Goal: Task Accomplishment & Management: Manage account settings

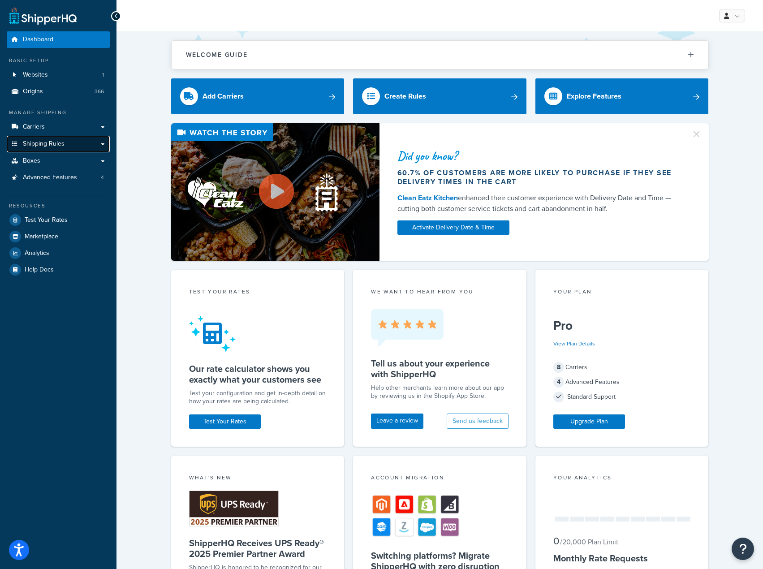
click at [92, 147] on link "Shipping Rules" at bounding box center [58, 144] width 103 height 17
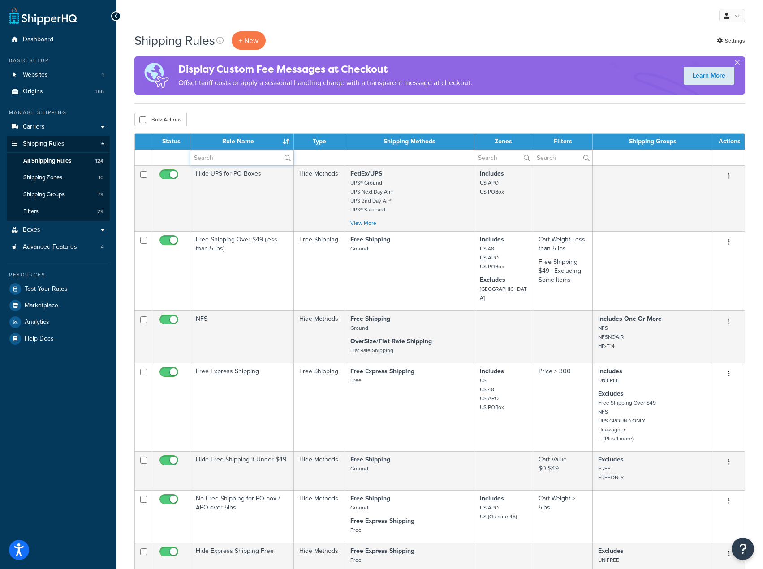
click at [235, 154] on input "text" at bounding box center [241, 157] width 103 height 15
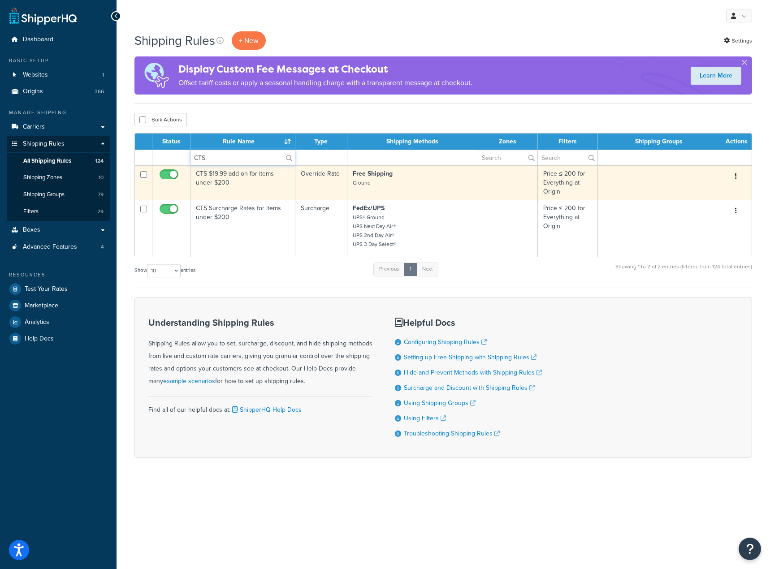
type input "CTS"
click at [256, 187] on td "CTS $19.99 add on for items under $200" at bounding box center [242, 182] width 105 height 34
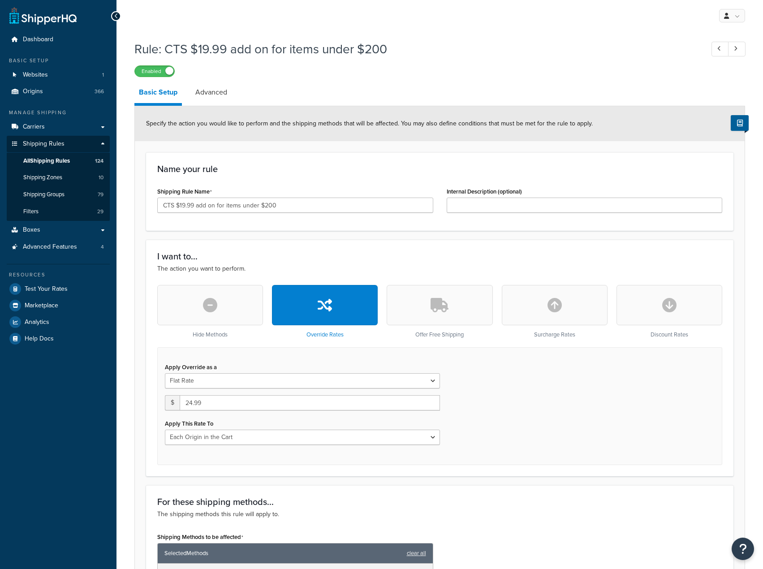
select select "LOCATION"
click at [184, 206] on input "CTS $19.99 add on for items under $200" at bounding box center [295, 205] width 276 height 15
type input "CTS $24.99 add on for items under $200"
click at [450, 180] on div "Name your rule Shipping Rule Name CTS $24.99 add on for items under $200 Intern…" at bounding box center [439, 191] width 587 height 78
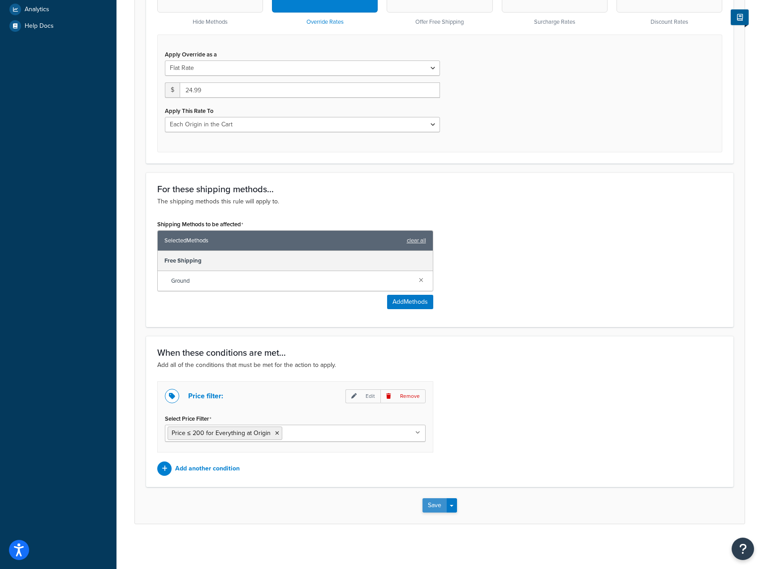
click at [441, 504] on button "Save" at bounding box center [434, 505] width 24 height 14
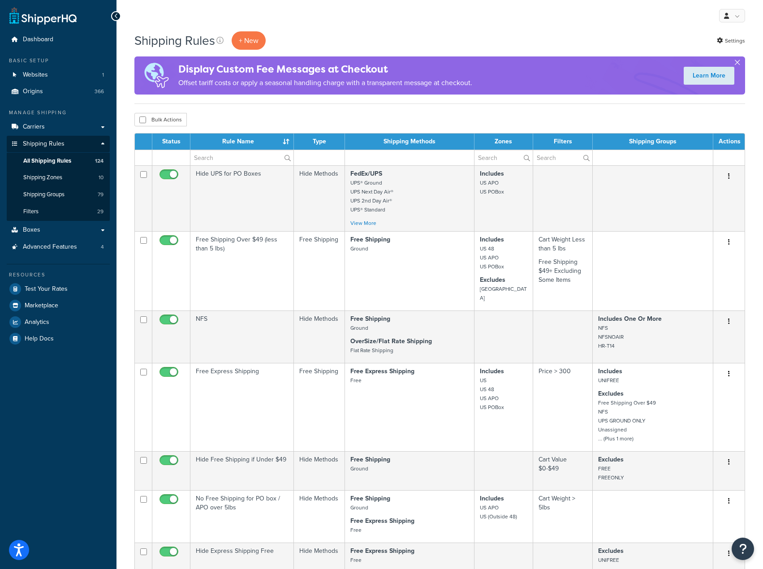
click at [736, 63] on button "button" at bounding box center [737, 64] width 2 height 2
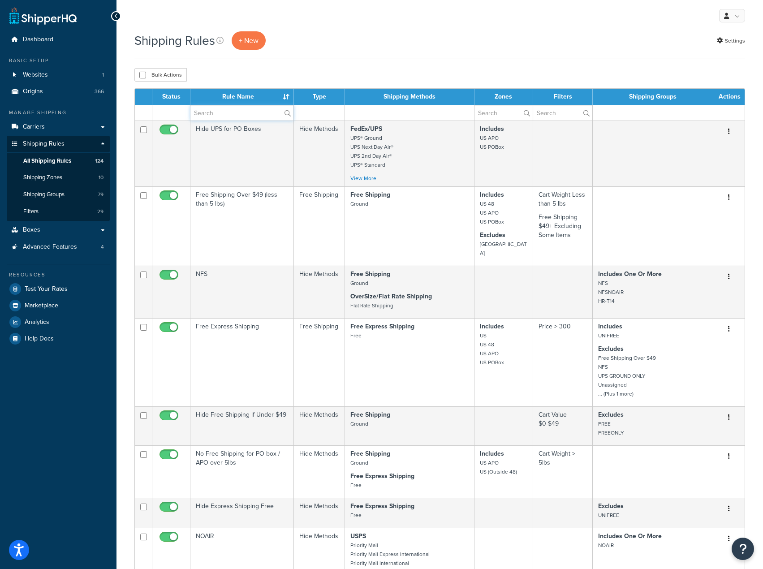
click at [233, 113] on input "text" at bounding box center [241, 112] width 103 height 15
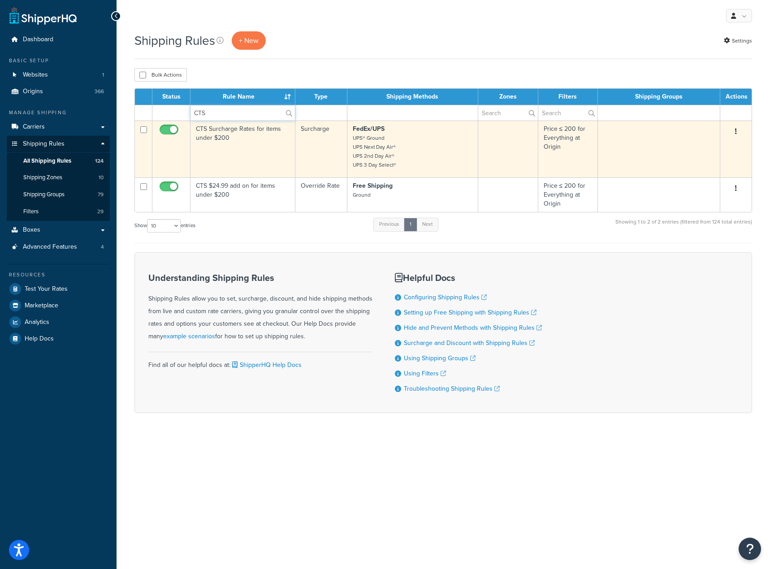
type input "CTS"
click at [736, 131] on icon "button" at bounding box center [736, 131] width 2 height 6
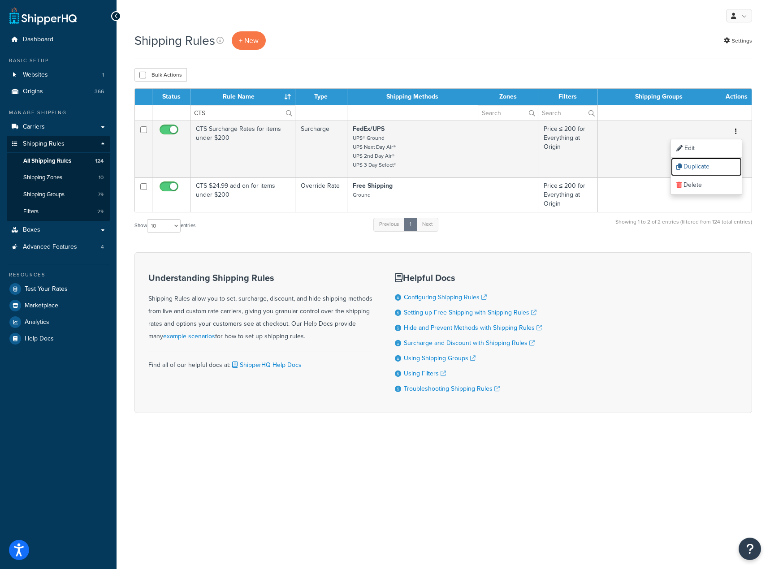
drag, startPoint x: 709, startPoint y: 167, endPoint x: 428, endPoint y: 34, distance: 311.0
click at [709, 167] on link "Duplicate" at bounding box center [706, 167] width 71 height 18
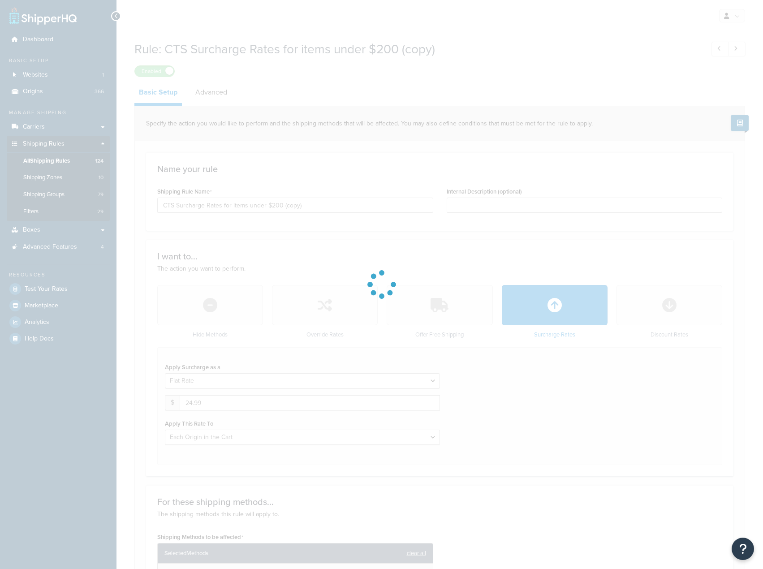
select select "LOCATION"
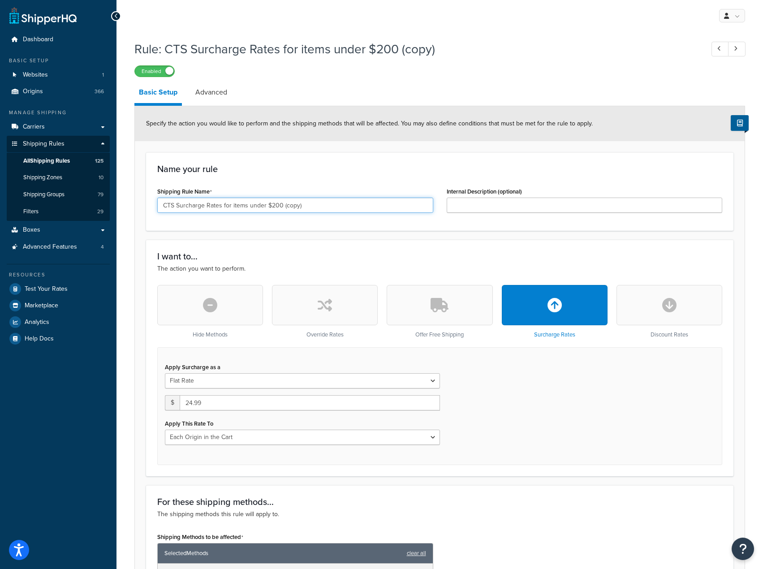
drag, startPoint x: 249, startPoint y: 205, endPoint x: 356, endPoint y: 198, distance: 107.3
click at [356, 198] on input "CTS Surcharge Rates for items under $200 (copy)" at bounding box center [295, 205] width 276 height 15
type input "Ventus Autoworks Surcharge Rates for items"
click at [309, 407] on input "24.99" at bounding box center [310, 402] width 260 height 15
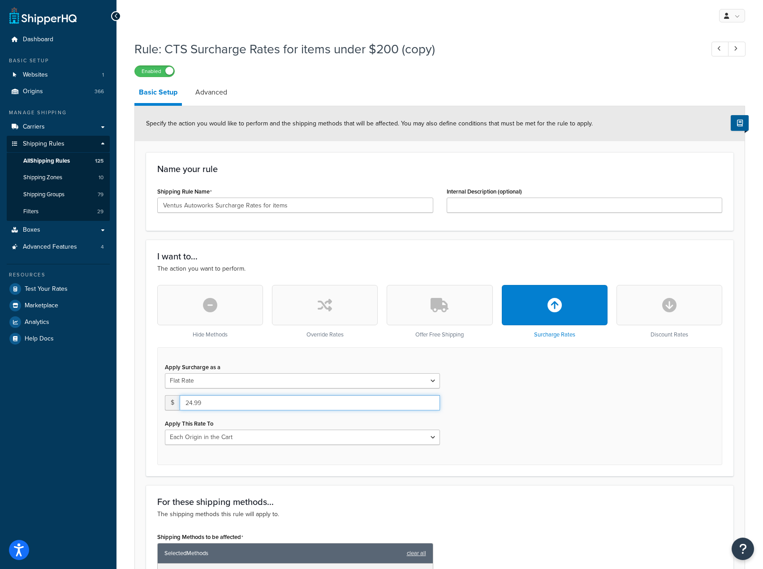
click at [309, 407] on input "24.99" at bounding box center [310, 402] width 260 height 15
type input "25"
click at [292, 437] on select "Entire Cart Each Shipment in the Cart Each Origin in the Cart Each Shipping Gro…" at bounding box center [302, 437] width 275 height 15
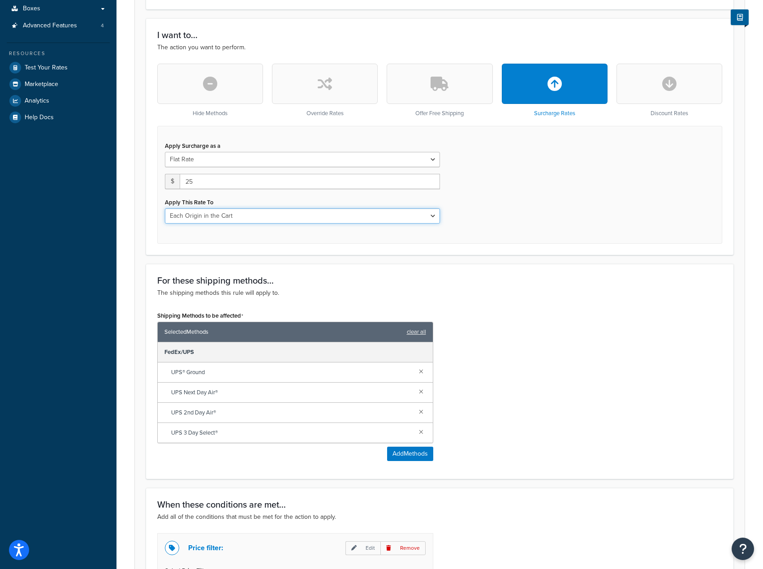
scroll to position [373, 0]
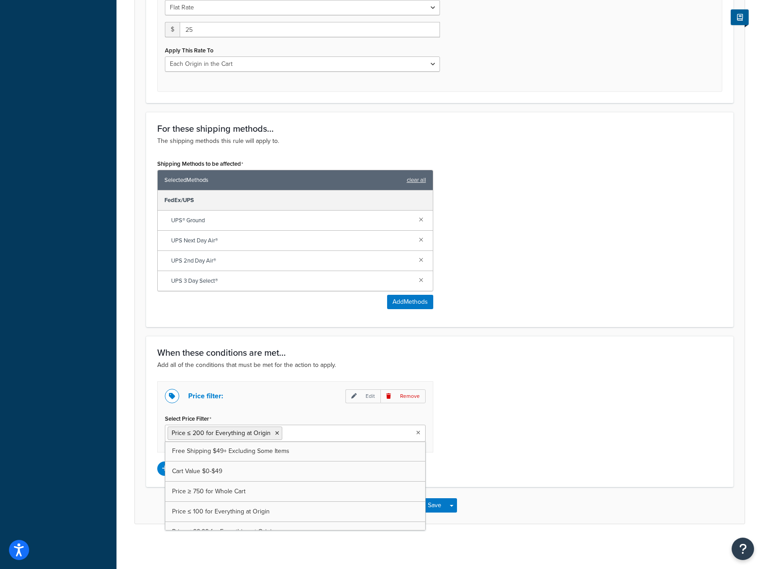
click at [308, 434] on input "Select Price Filter" at bounding box center [323, 433] width 79 height 10
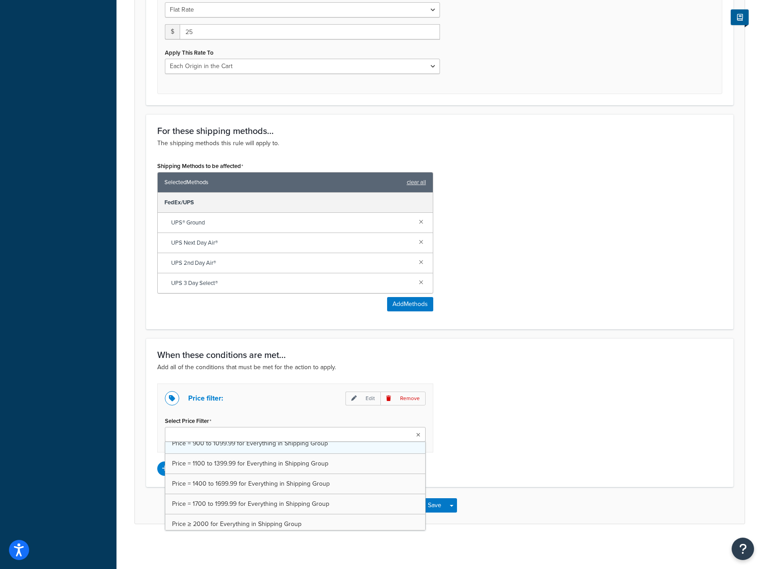
scroll to position [362, 0]
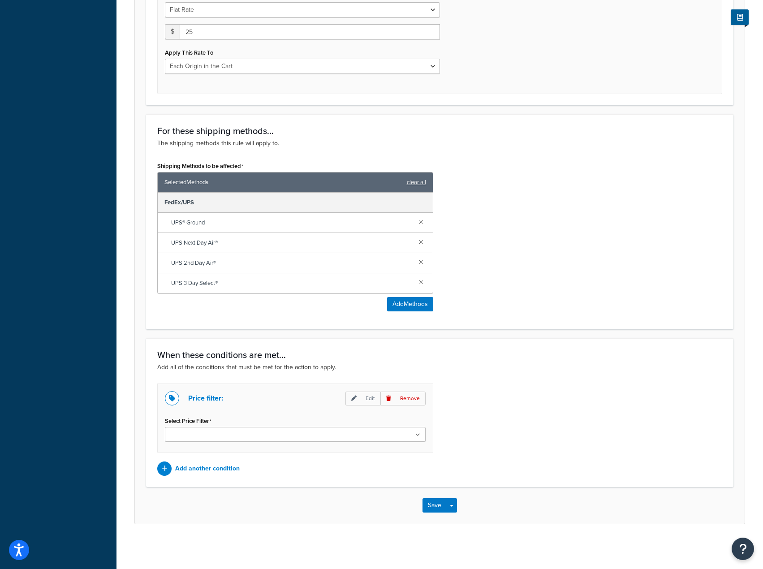
click at [480, 408] on div "Price filter: Edit Remove Select Price Filter Free Shipping $49+ Excluding Some…" at bounding box center [440, 430] width 578 height 92
click at [409, 395] on p "Remove" at bounding box center [402, 399] width 45 height 14
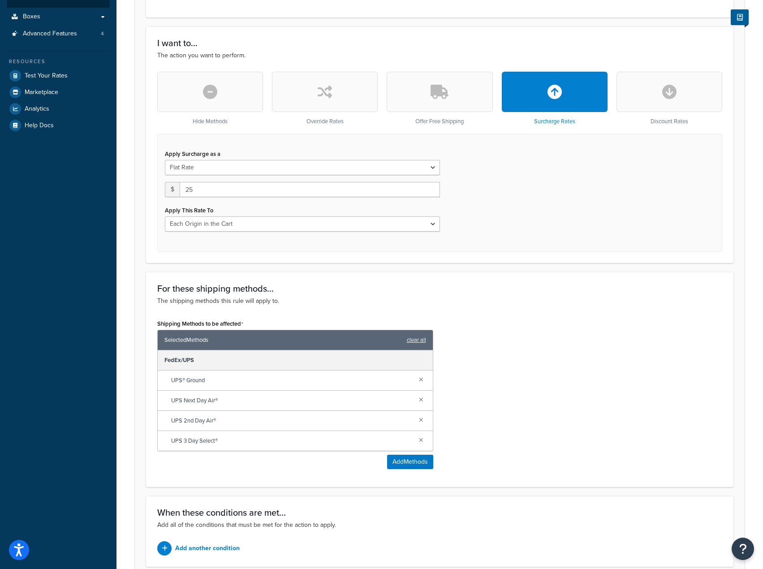
scroll to position [203, 0]
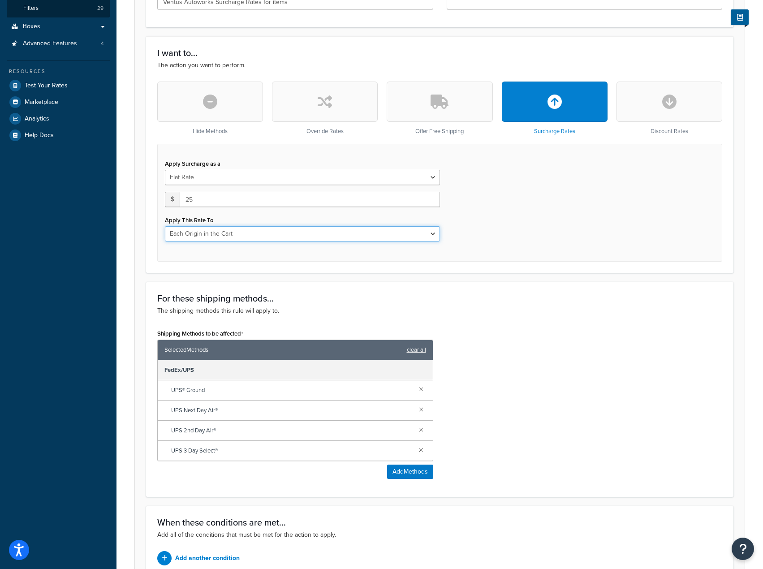
click at [228, 232] on select "Entire Cart Each Shipment in the Cart Each Origin in the Cart Each Shipping Gro…" at bounding box center [302, 233] width 275 height 15
click at [581, 248] on div "Apply Surcharge as a Flat Rate Percentage Flat Rate & Percentage $ 25 Apply Thi…" at bounding box center [439, 203] width 565 height 118
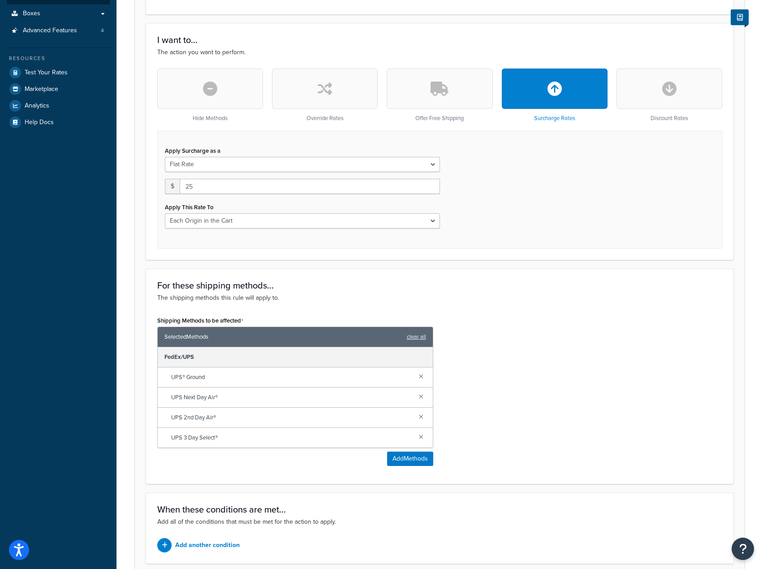
scroll to position [293, 0]
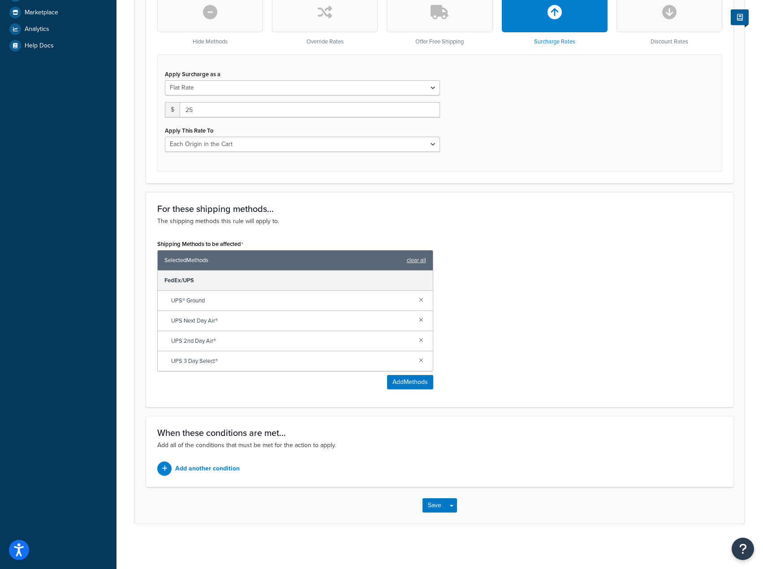
click at [230, 487] on div "Save Save Dropdown Save and Edit Save and Duplicate Save and Create New" at bounding box center [440, 505] width 610 height 37
click at [224, 475] on p "Add another condition" at bounding box center [207, 468] width 65 height 13
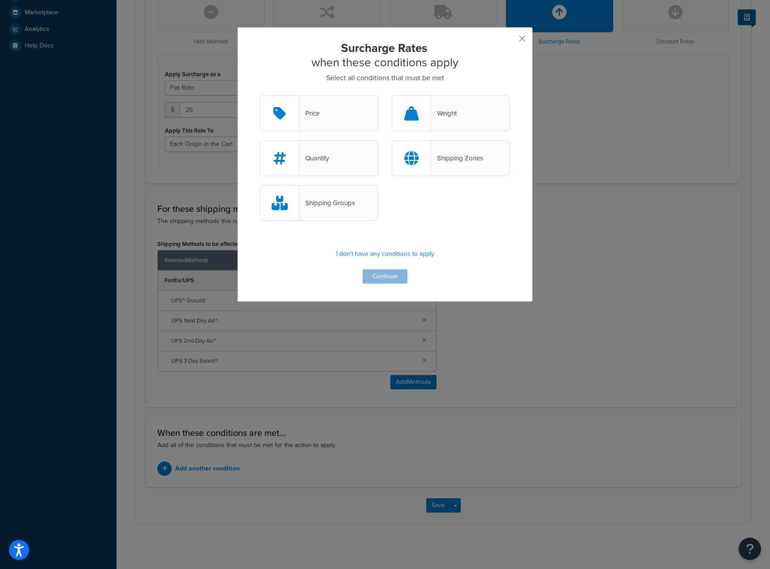
click at [514, 37] on div "Surcharge Rates when these conditions apply Select all conditions that must be …" at bounding box center [385, 164] width 296 height 275
click at [518, 49] on div "Surcharge Rates when these conditions apply Select all conditions that must be …" at bounding box center [385, 164] width 296 height 275
click at [510, 41] on button "button" at bounding box center [509, 42] width 2 height 2
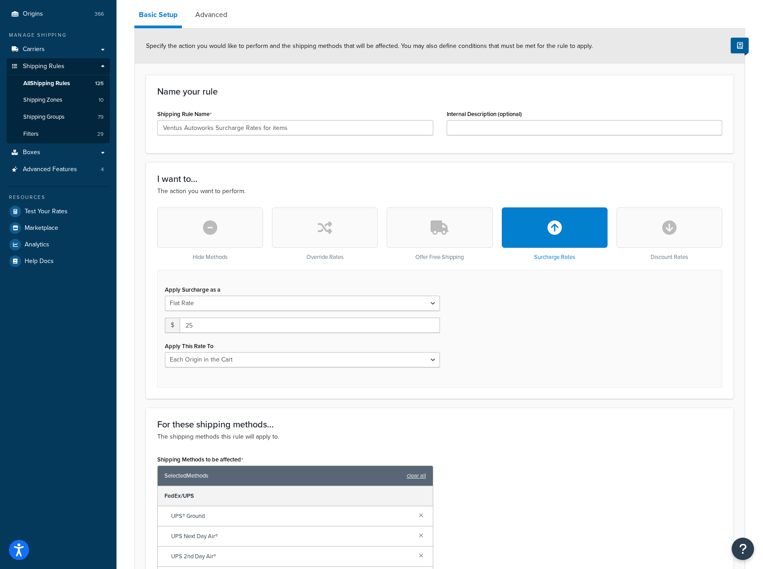
scroll to position [69, 0]
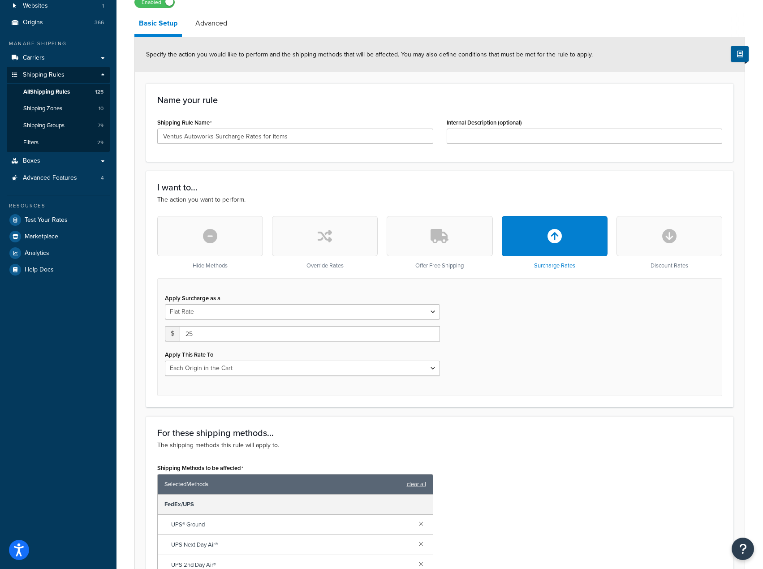
click at [205, 4] on div "Enabled" at bounding box center [439, 2] width 611 height 13
click at [206, 17] on link "Advanced" at bounding box center [211, 24] width 41 height 22
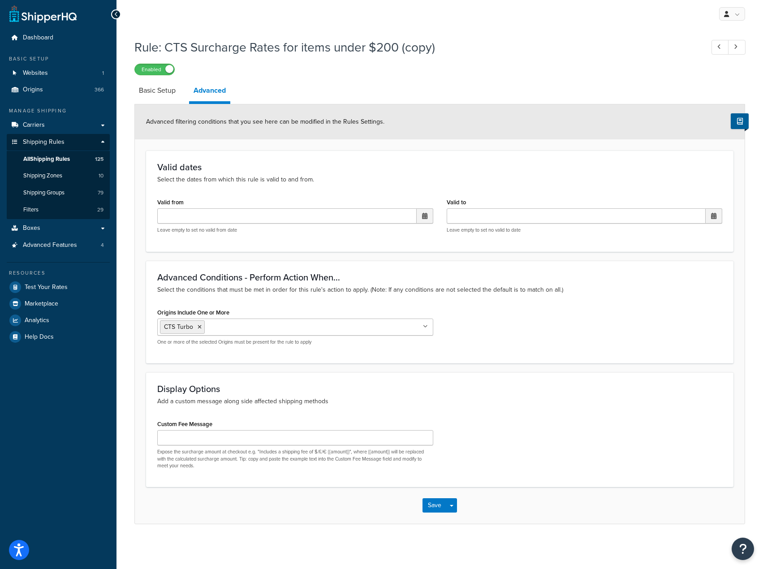
scroll to position [2, 0]
click at [263, 330] on input "Origins Include One or More" at bounding box center [246, 327] width 79 height 10
type input "ventu"
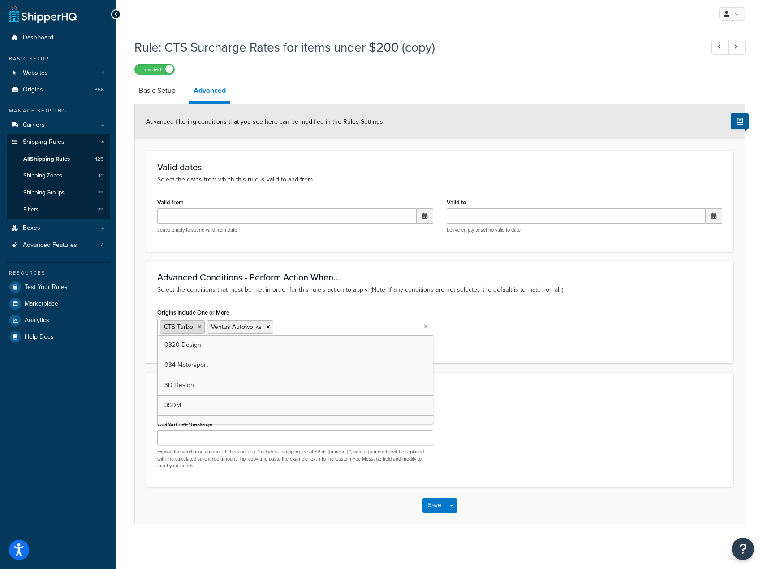
click at [198, 325] on icon at bounding box center [200, 326] width 4 height 5
click at [224, 286] on p "Select the conditions that must be met in order for this rule's action to apply…" at bounding box center [439, 290] width 565 height 10
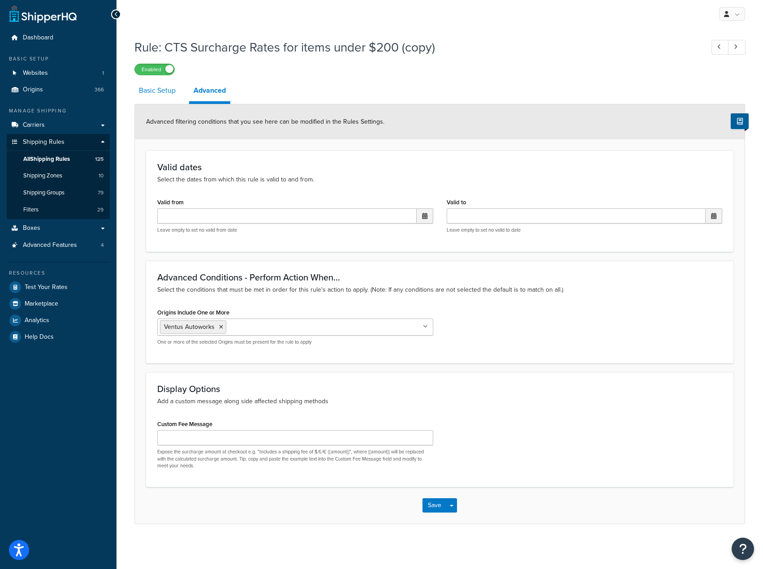
click at [175, 91] on link "Basic Setup" at bounding box center [157, 91] width 46 height 22
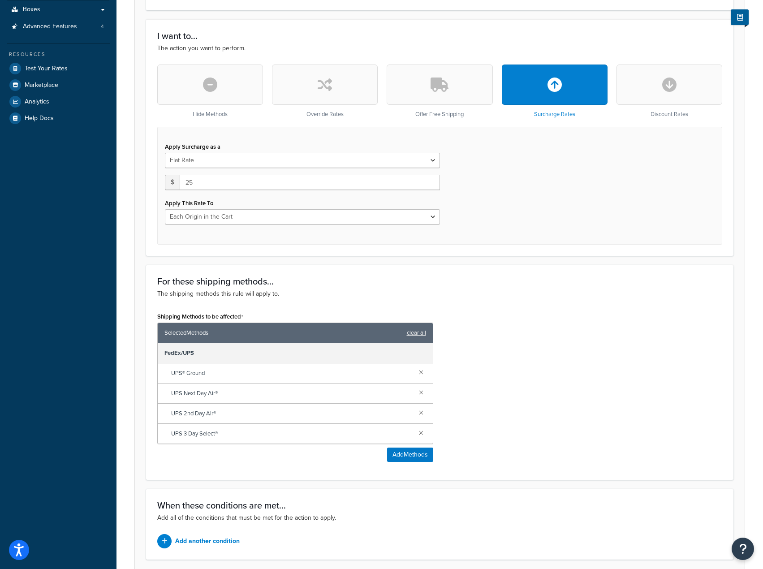
scroll to position [159, 0]
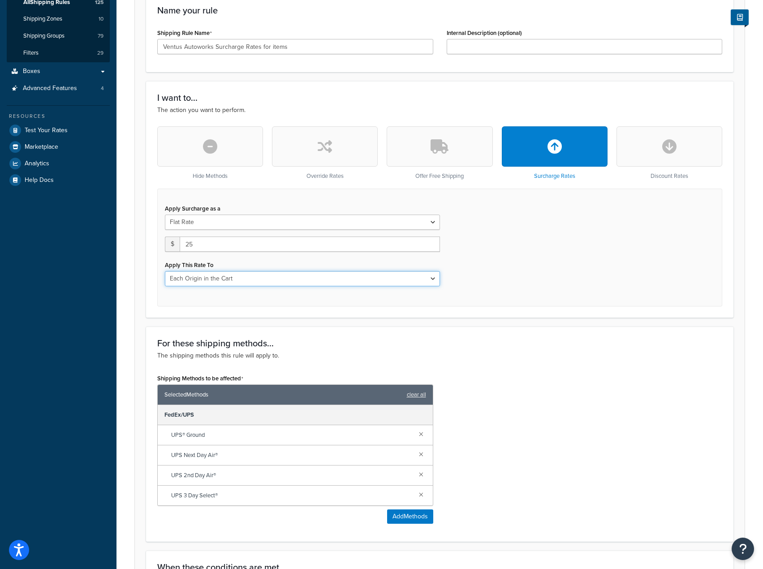
click at [311, 282] on select "Entire Cart Each Shipment in the Cart Each Origin in the Cart Each Shipping Gro…" at bounding box center [302, 278] width 275 height 15
click at [165, 271] on select "Entire Cart Each Shipment in the Cart Each Origin in the Cart Each Shipping Gro…" at bounding box center [302, 278] width 275 height 15
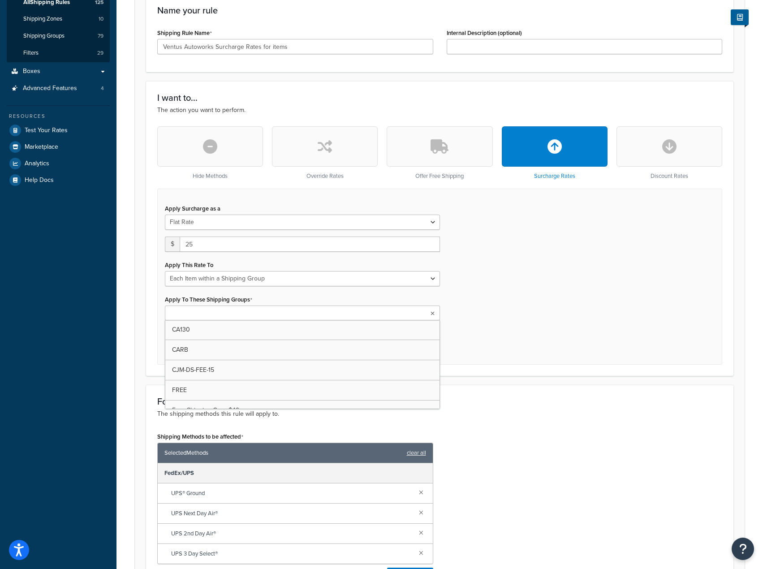
click at [267, 316] on ul at bounding box center [302, 313] width 275 height 15
click at [260, 281] on select "Entire Cart Each Shipment in the Cart Each Origin in the Cart Each Shipping Gro…" at bounding box center [302, 278] width 275 height 15
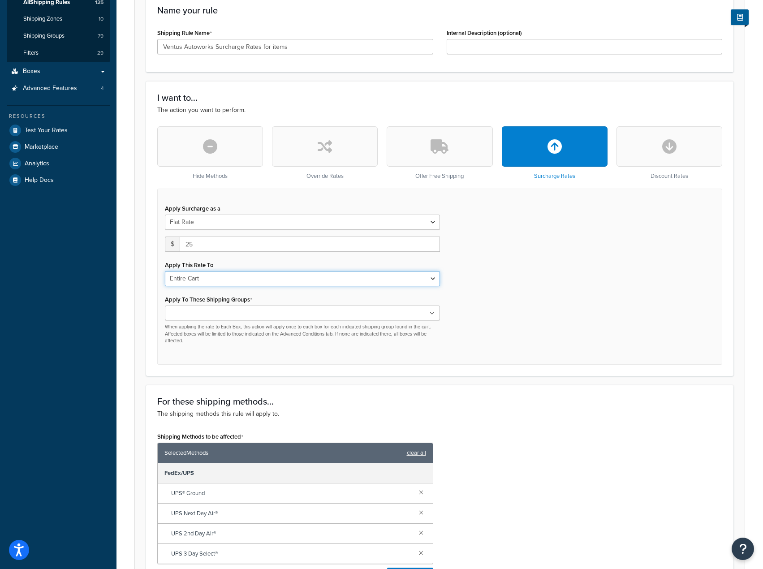
click at [165, 271] on select "Entire Cart Each Shipment in the Cart Each Origin in the Cart Each Shipping Gro…" at bounding box center [302, 278] width 275 height 15
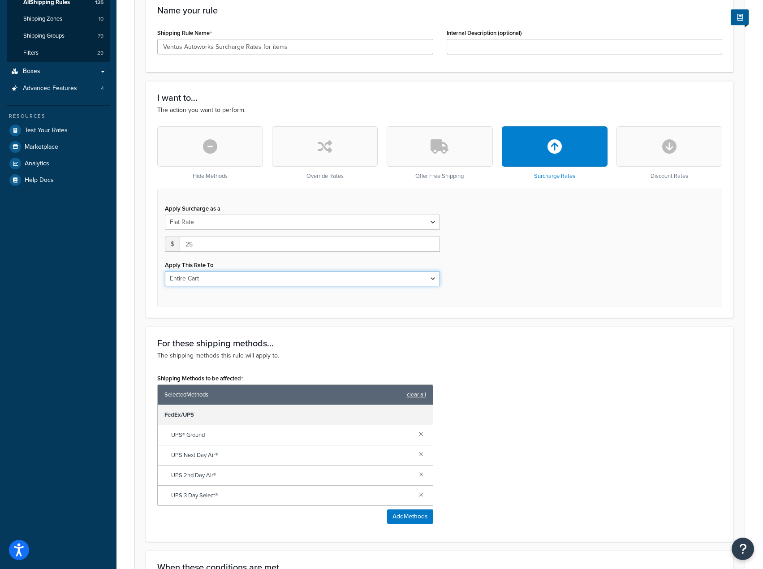
click at [262, 282] on select "Entire Cart Each Shipment in the Cart Each Origin in the Cart Each Shipping Gro…" at bounding box center [302, 278] width 275 height 15
click at [165, 271] on select "Entire Cart Each Shipment in the Cart Each Origin in the Cart Each Shipping Gro…" at bounding box center [302, 278] width 275 height 15
click at [284, 272] on select "Entire Cart Each Shipment in the Cart Each Origin in the Cart Each Shipping Gro…" at bounding box center [302, 278] width 275 height 15
click at [165, 271] on select "Entire Cart Each Shipment in the Cart Each Origin in the Cart Each Shipping Gro…" at bounding box center [302, 278] width 275 height 15
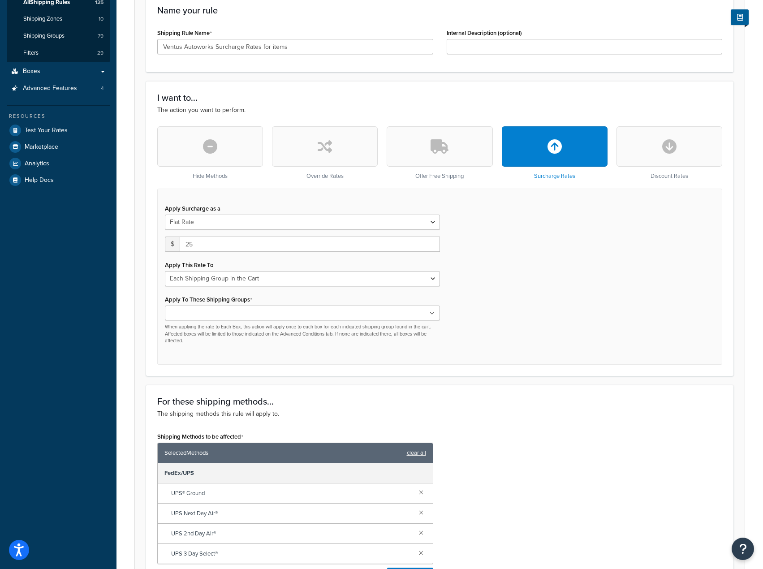
click at [267, 306] on ul at bounding box center [302, 313] width 275 height 15
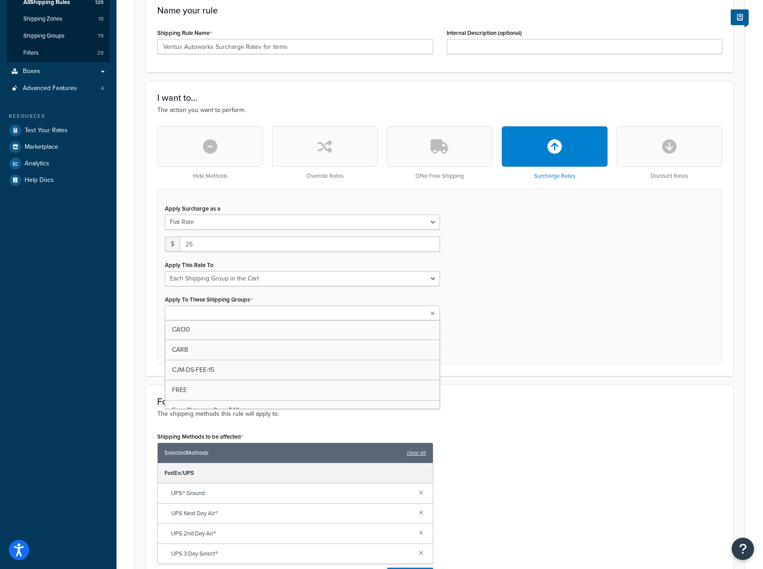
click at [267, 306] on ul at bounding box center [302, 313] width 275 height 15
click at [275, 282] on select "Entire Cart Each Shipment in the Cart Each Origin in the Cart Each Shipping Gro…" at bounding box center [302, 278] width 275 height 15
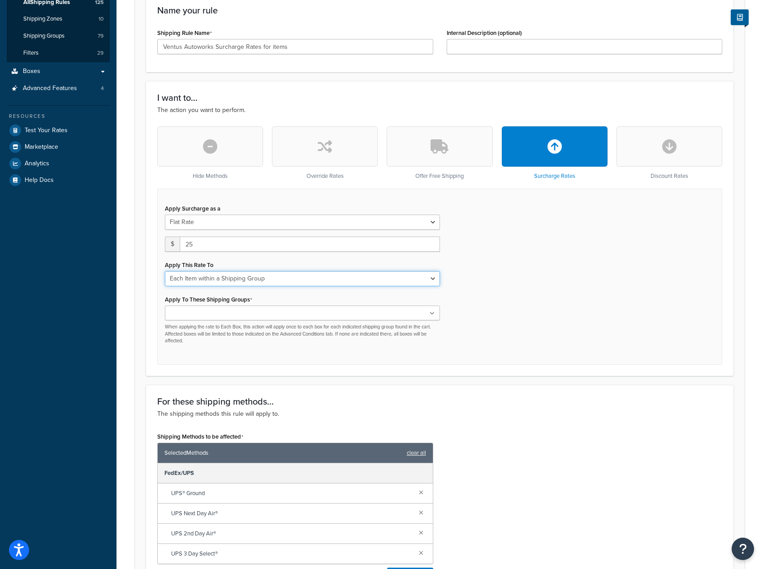
click at [165, 271] on select "Entire Cart Each Shipment in the Cart Each Origin in the Cart Each Shipping Gro…" at bounding box center [302, 278] width 275 height 15
click at [278, 277] on select "Entire Cart Each Shipment in the Cart Each Origin in the Cart Each Shipping Gro…" at bounding box center [302, 278] width 275 height 15
click at [165, 271] on select "Entire Cart Each Shipment in the Cart Each Origin in the Cart Each Shipping Gro…" at bounding box center [302, 278] width 275 height 15
click at [280, 275] on select "Entire Cart Each Shipment in the Cart Each Origin in the Cart Each Shipping Gro…" at bounding box center [302, 278] width 275 height 15
select select "LOCATION"
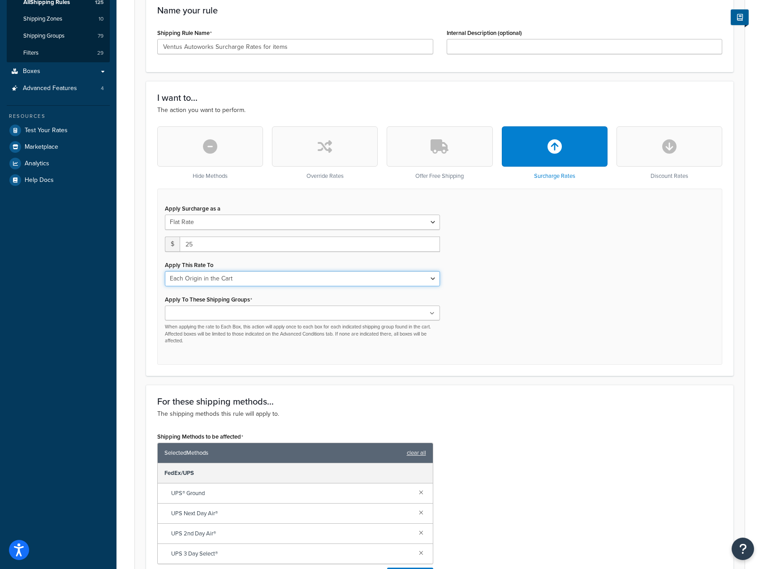
click at [165, 271] on select "Entire Cart Each Shipment in the Cart Each Origin in the Cart Each Shipping Gro…" at bounding box center [302, 278] width 275 height 15
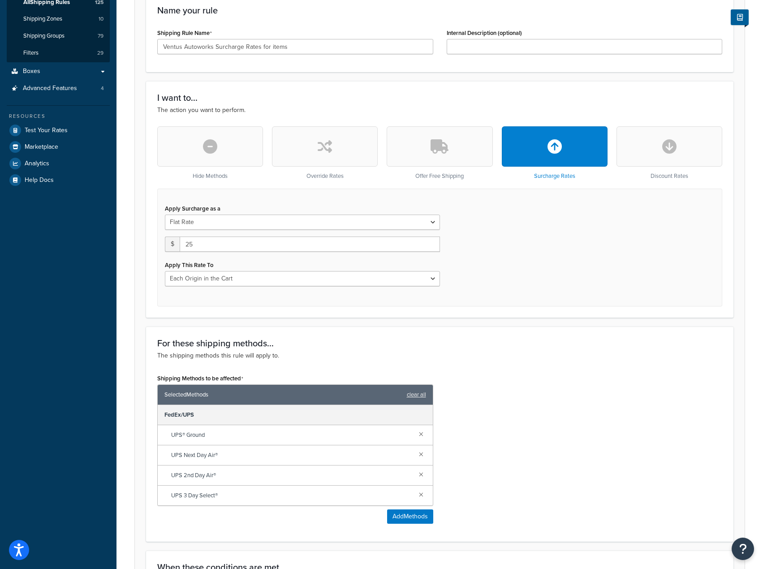
click at [483, 323] on form "Specify the action you would like to perform and the shipping methods that will…" at bounding box center [440, 303] width 610 height 711
click at [422, 453] on link at bounding box center [421, 454] width 10 height 10
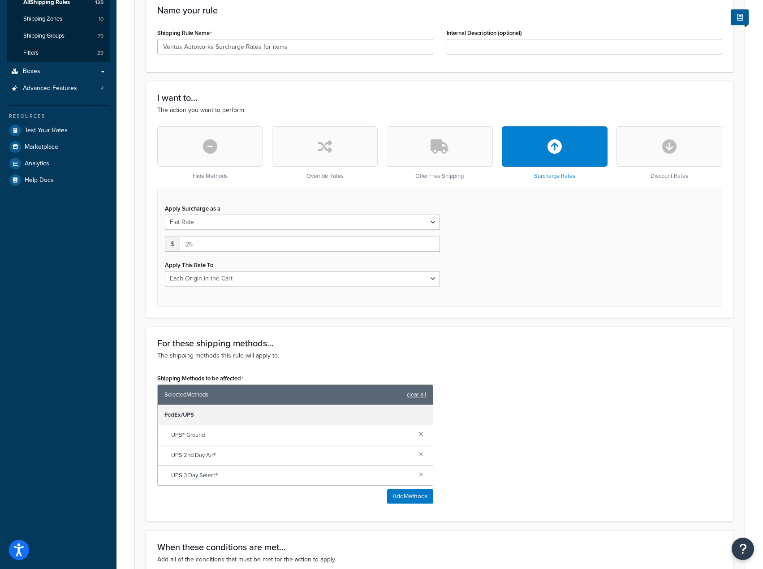
click at [422, 453] on link at bounding box center [421, 454] width 10 height 10
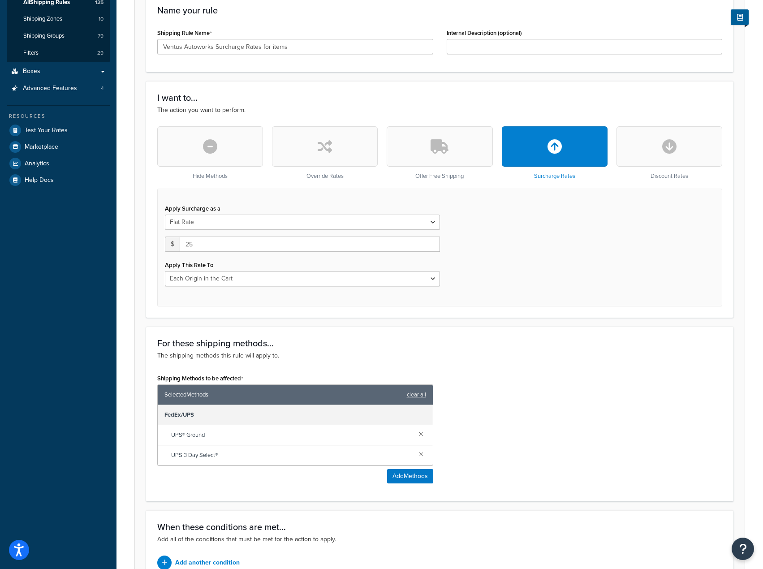
click at [422, 453] on link at bounding box center [421, 454] width 10 height 10
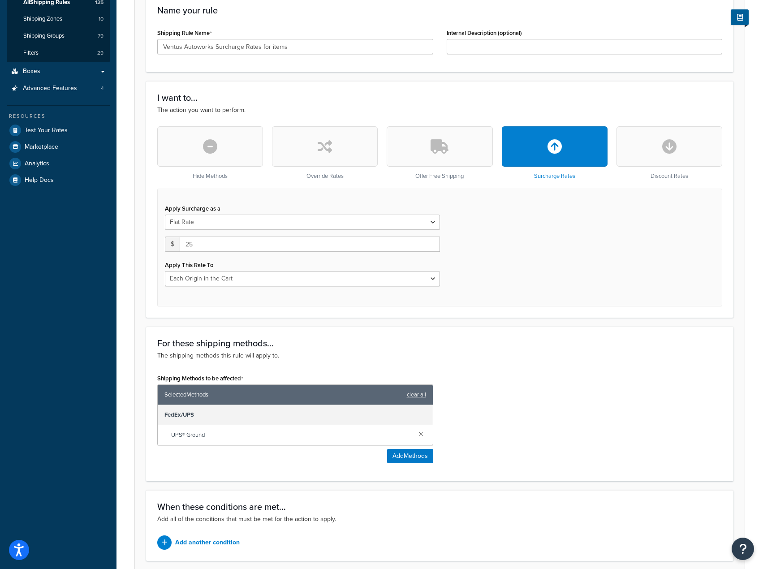
click at [502, 397] on div "Shipping Methods to be affected Selected Methods clear all FedEx/UPS UPS® Groun…" at bounding box center [440, 421] width 578 height 98
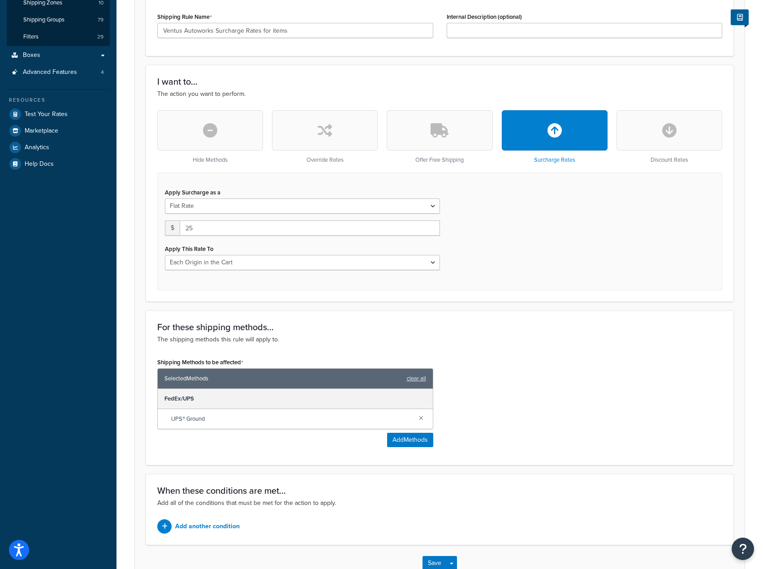
scroll to position [233, 0]
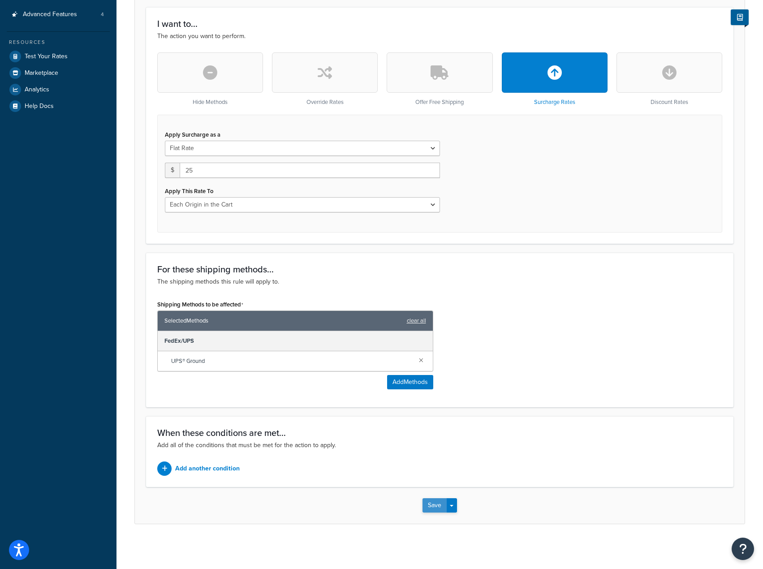
click at [427, 510] on button "Save" at bounding box center [434, 505] width 24 height 14
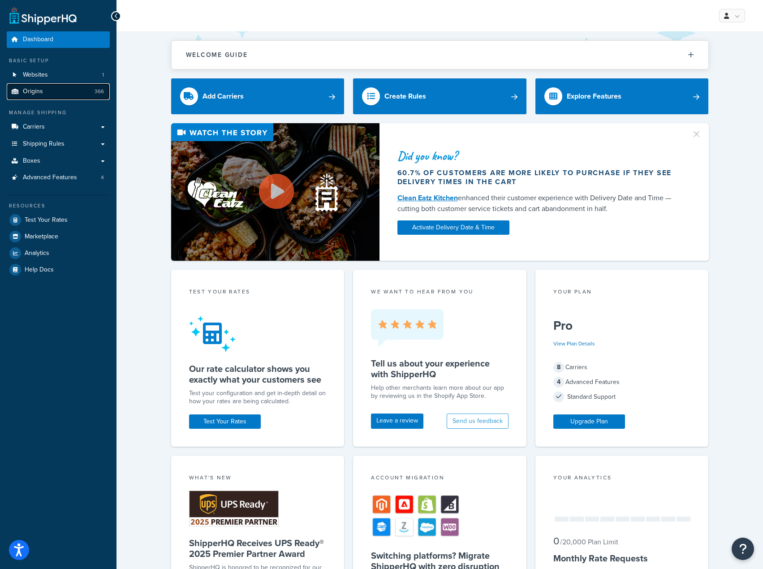
click at [74, 91] on link "Origins 366" at bounding box center [58, 91] width 103 height 17
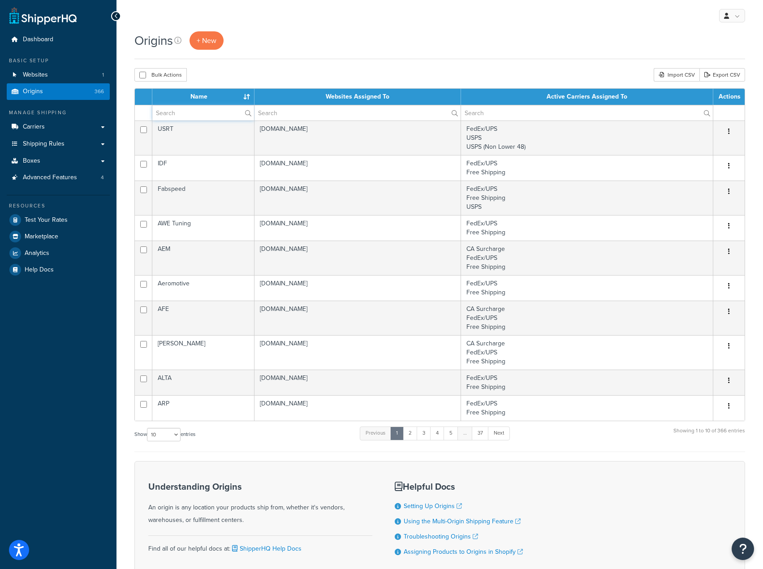
click at [226, 117] on input "text" at bounding box center [203, 112] width 102 height 15
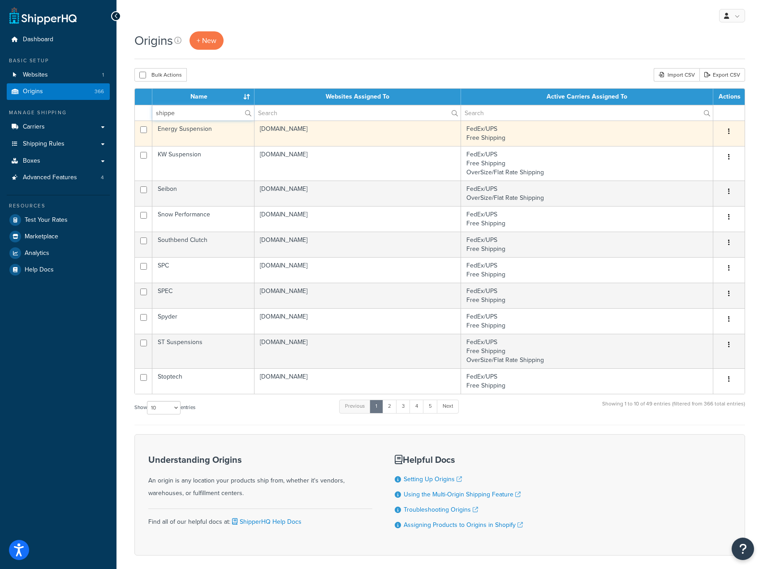
type input "shipper"
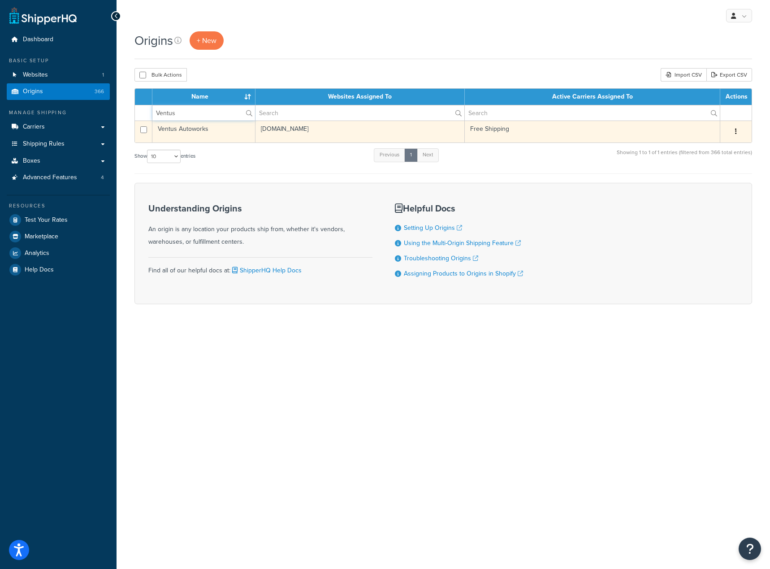
type input "Ventus"
click at [209, 129] on td "Ventus Autoworks" at bounding box center [203, 132] width 103 height 22
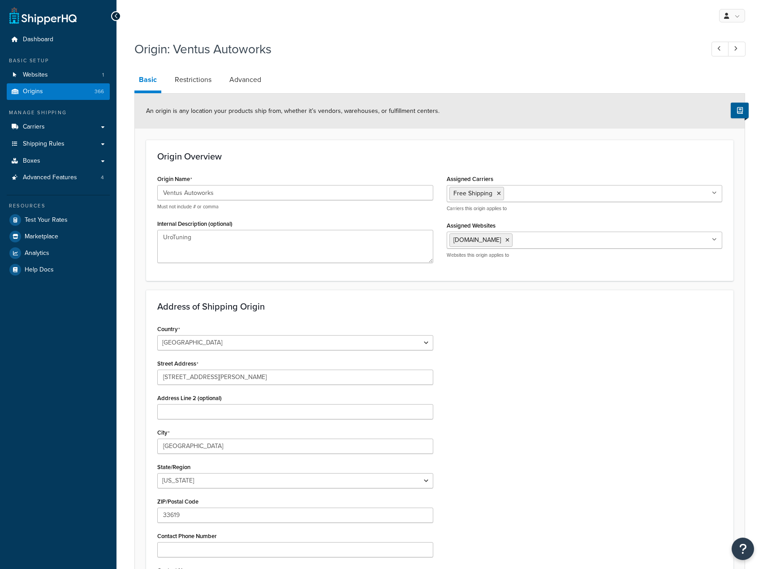
select select "9"
click at [247, 73] on link "Advanced" at bounding box center [245, 80] width 41 height 22
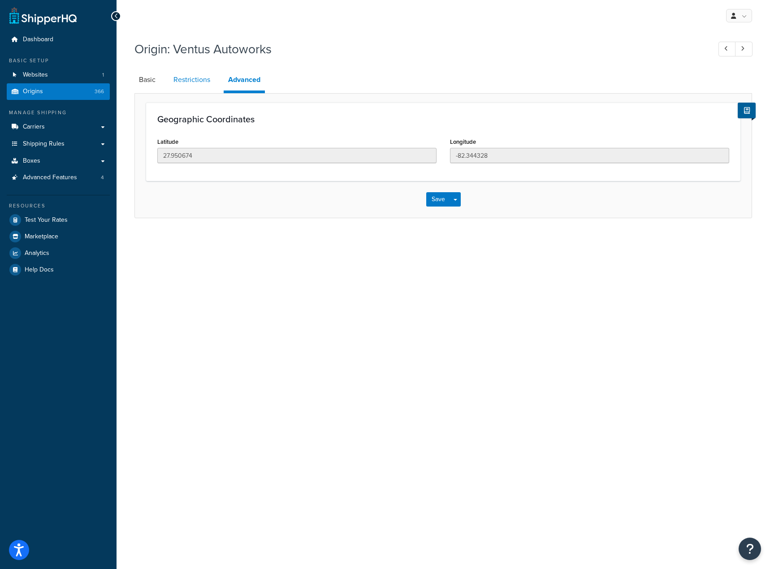
click at [181, 78] on link "Restrictions" at bounding box center [192, 80] width 46 height 22
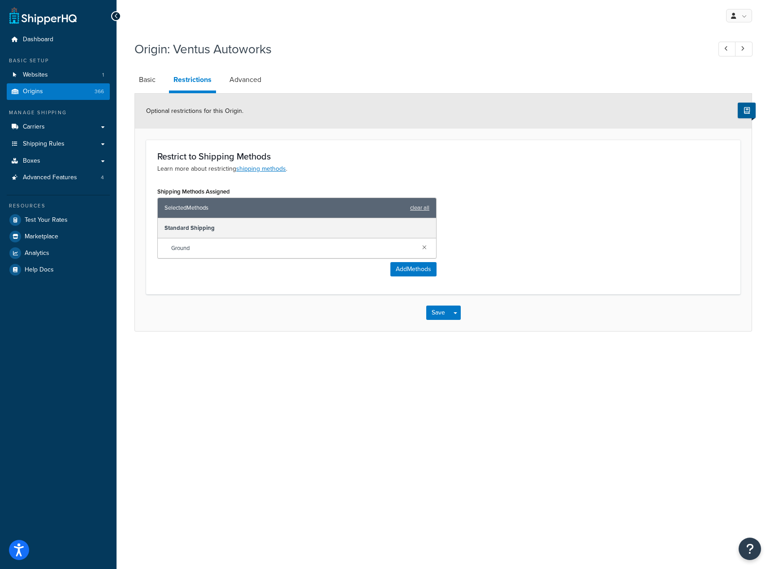
click at [124, 82] on div "Origin: Ventus Autoworks Basic Restrictions Advanced Optional restrictions for …" at bounding box center [442, 195] width 653 height 318
click at [143, 78] on link "Basic" at bounding box center [147, 80] width 26 height 22
select select "9"
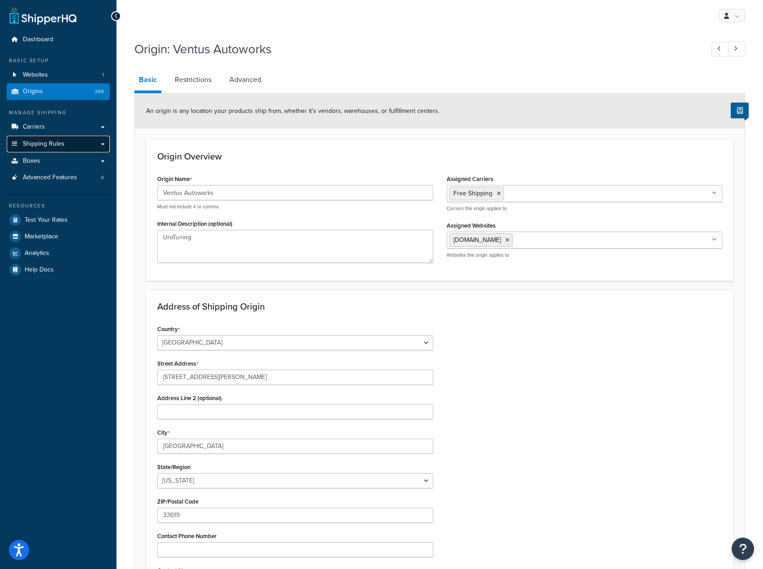
click at [89, 140] on link "Shipping Rules" at bounding box center [58, 144] width 103 height 17
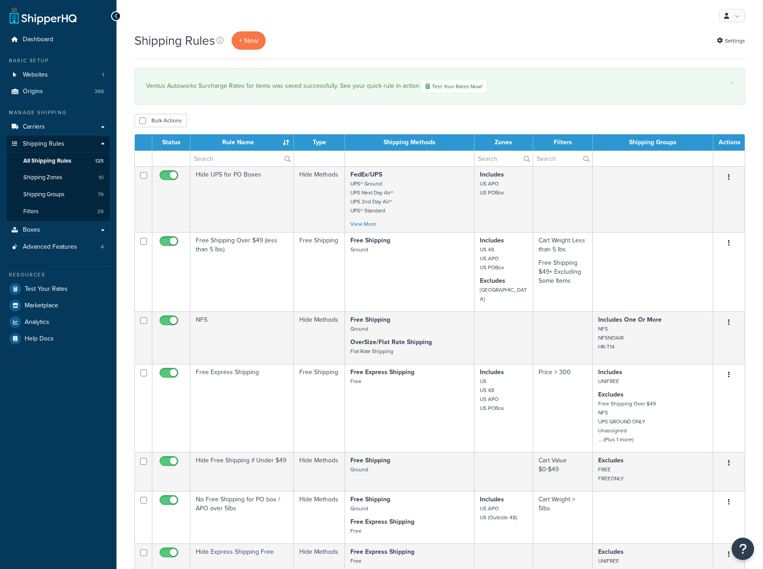
click at [223, 150] on th "Rule Name" at bounding box center [241, 142] width 103 height 16
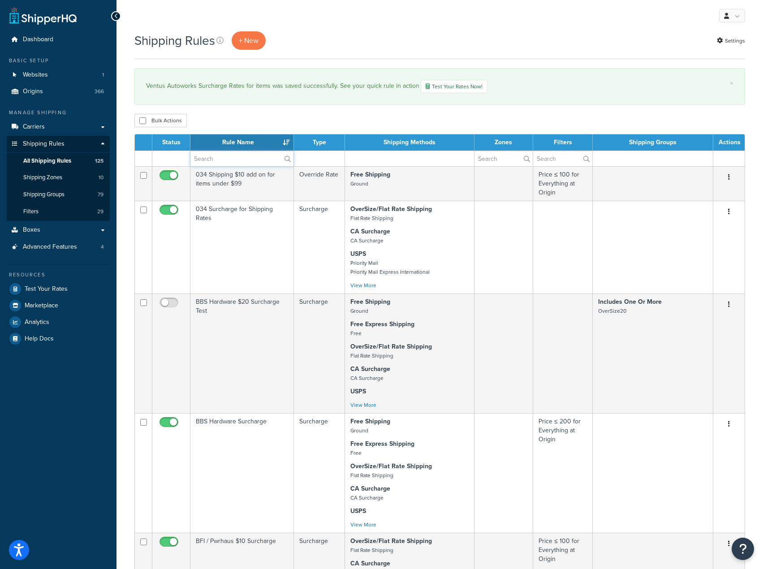
click at [221, 153] on input "text" at bounding box center [241, 158] width 103 height 15
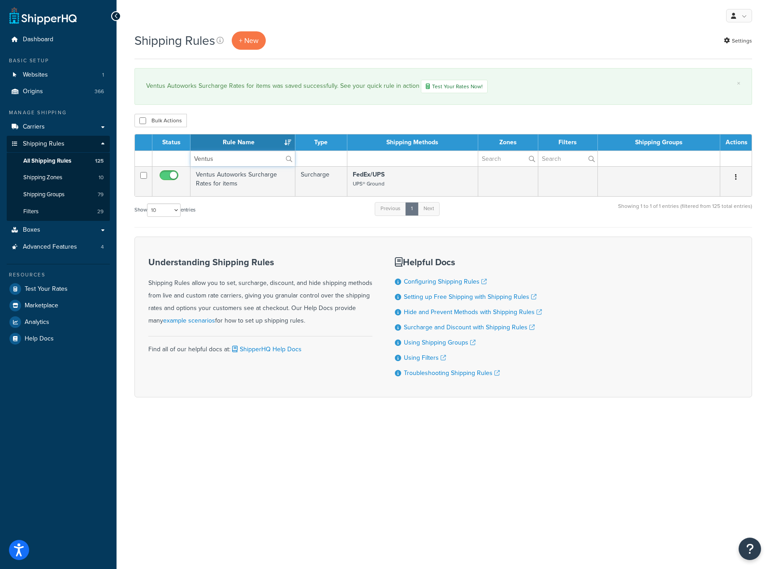
type input "Ventus"
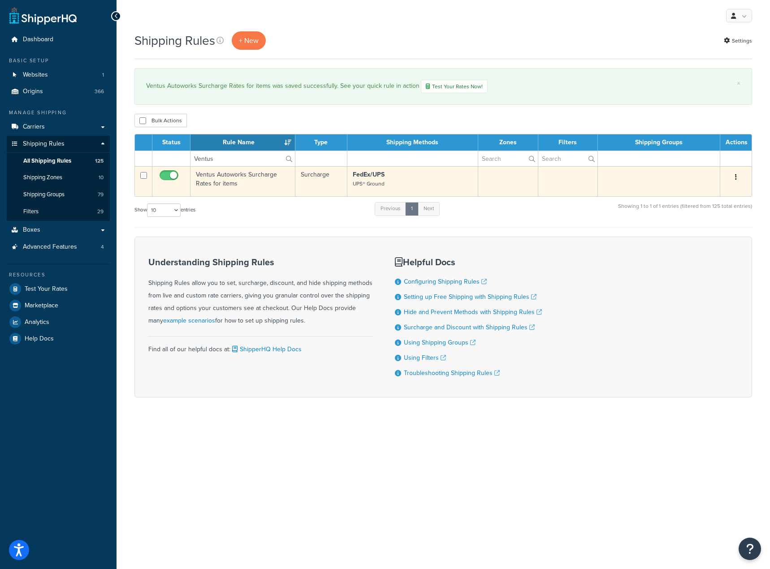
click at [273, 185] on td "Ventus Autoworks Surcharge Rates for items" at bounding box center [242, 181] width 105 height 30
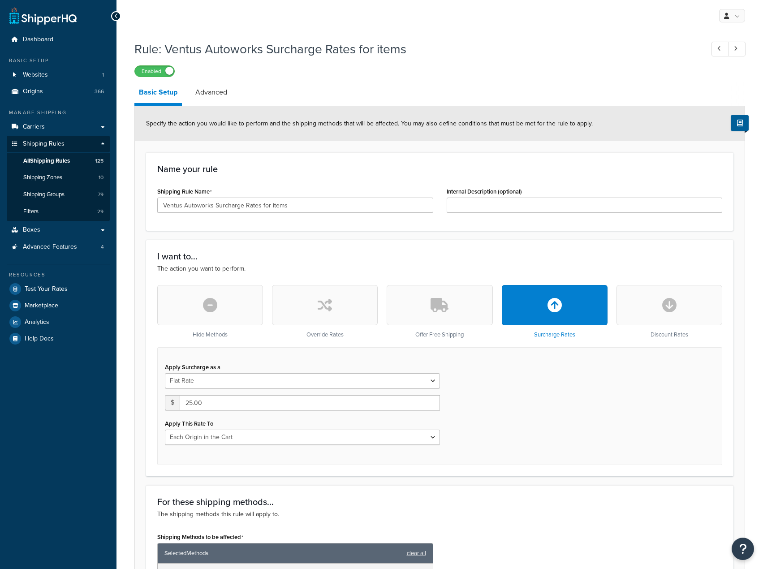
select select "LOCATION"
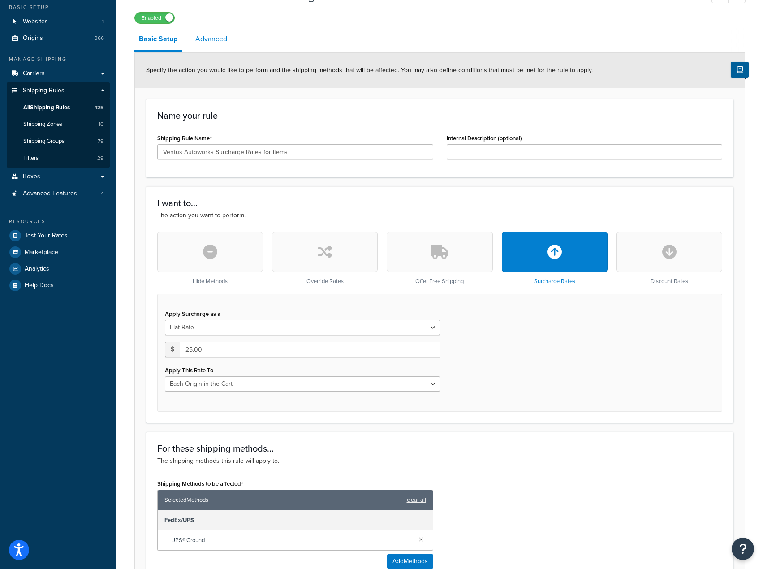
click at [208, 30] on link "Advanced" at bounding box center [211, 39] width 41 height 22
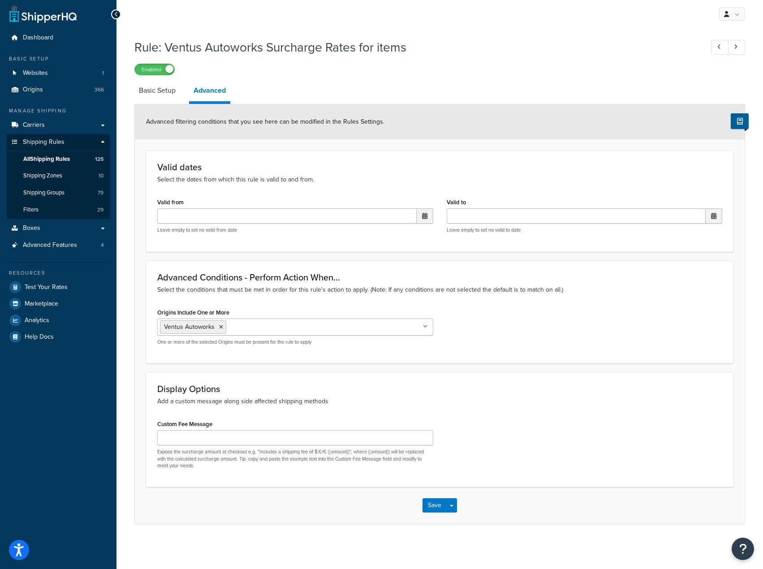
scroll to position [2, 0]
click at [161, 87] on link "Basic Setup" at bounding box center [157, 91] width 46 height 22
select select "LOCATION"
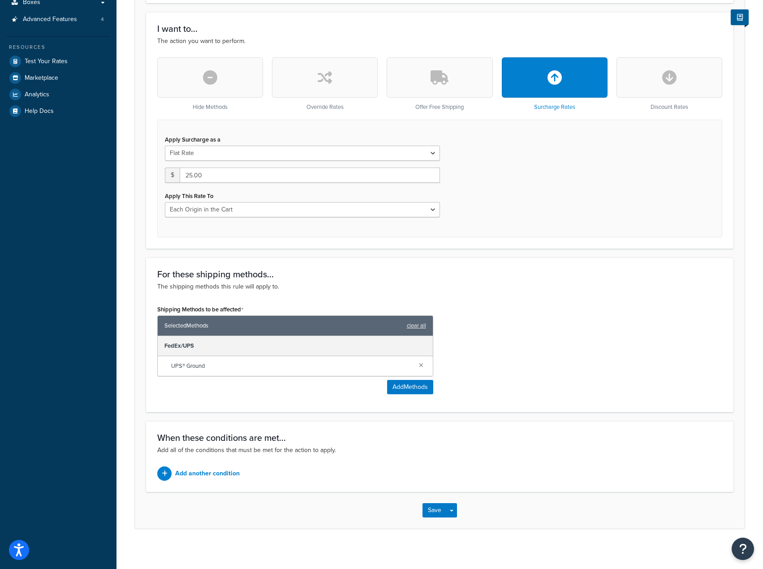
scroll to position [233, 0]
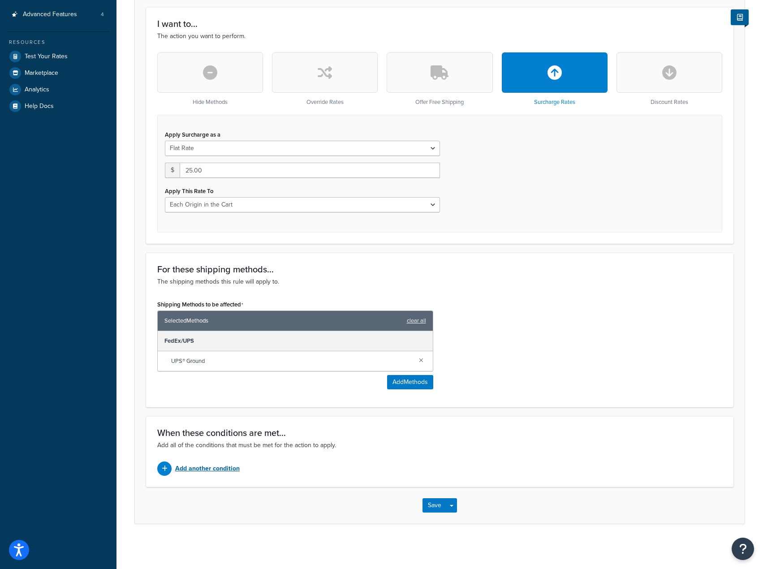
click at [218, 473] on p "Add another condition" at bounding box center [207, 468] width 65 height 13
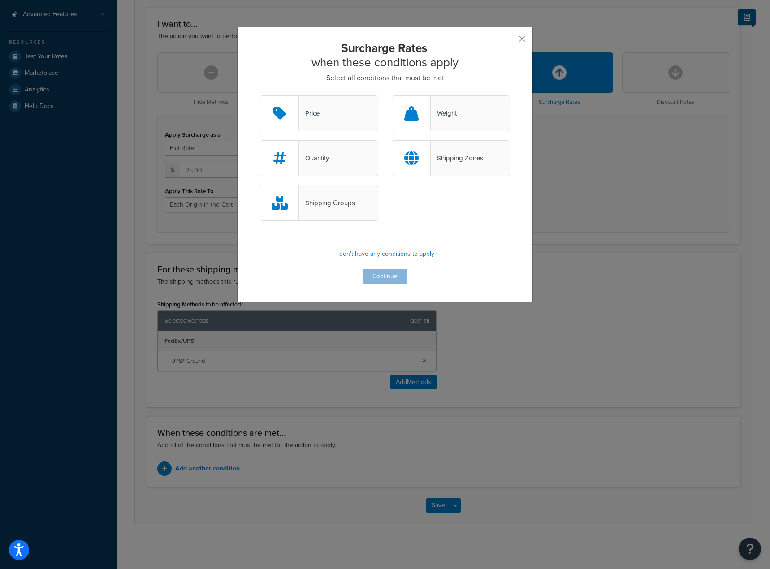
click at [310, 151] on div "Quantity" at bounding box center [319, 158] width 118 height 36
click at [0, 0] on input "Quantity" at bounding box center [0, 0] width 0 height 0
click at [404, 275] on div "Surcharge Rates when these conditions apply Select all conditions that must be …" at bounding box center [385, 162] width 250 height 243
click at [400, 275] on button "Continue" at bounding box center [384, 276] width 45 height 14
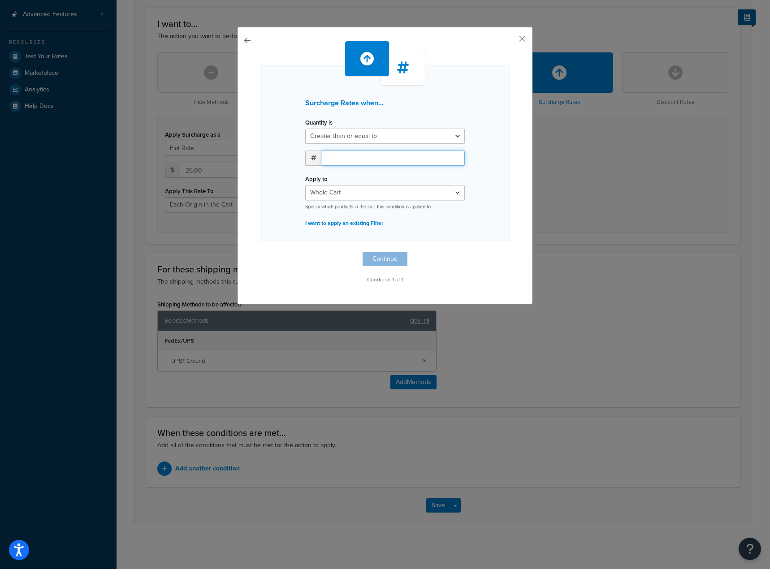
click at [373, 162] on input "number" at bounding box center [393, 158] width 143 height 15
type input "1"
click at [368, 191] on select "Whole Cart Everything in Shipping Group Everything at Origin Each Item within S…" at bounding box center [384, 192] width 159 height 15
select select "LOCATION"
click at [305, 185] on select "Whole Cart Everything in Shipping Group Everything at Origin Each Item within S…" at bounding box center [384, 192] width 159 height 15
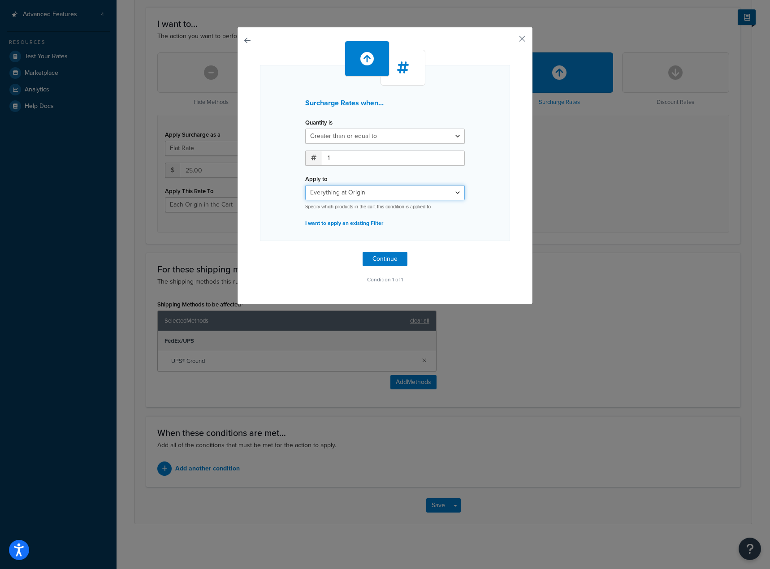
click at [398, 188] on select "Whole Cart Everything in Shipping Group Everything at Origin Each Item within S…" at bounding box center [384, 192] width 159 height 15
click at [305, 185] on select "Whole Cart Everything in Shipping Group Everything at Origin Each Item within S…" at bounding box center [384, 192] width 159 height 15
click at [381, 255] on button "Continue" at bounding box center [384, 259] width 45 height 14
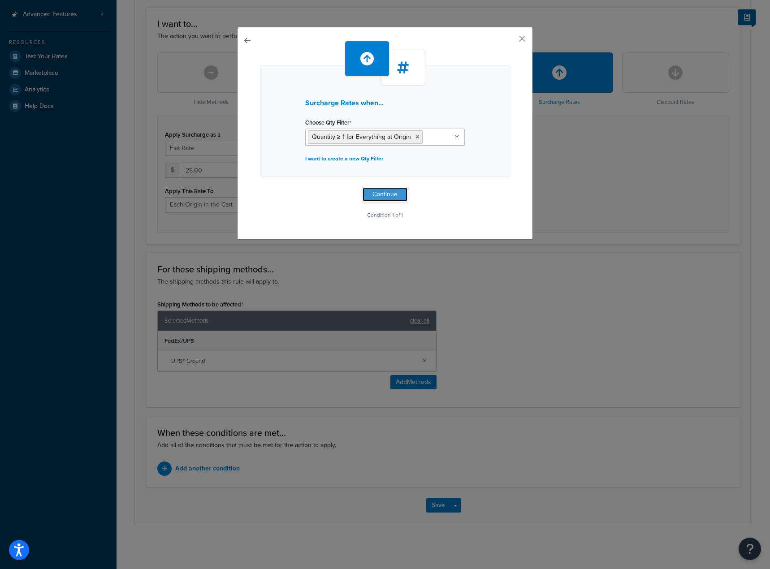
click at [395, 194] on button "Continue" at bounding box center [384, 194] width 45 height 14
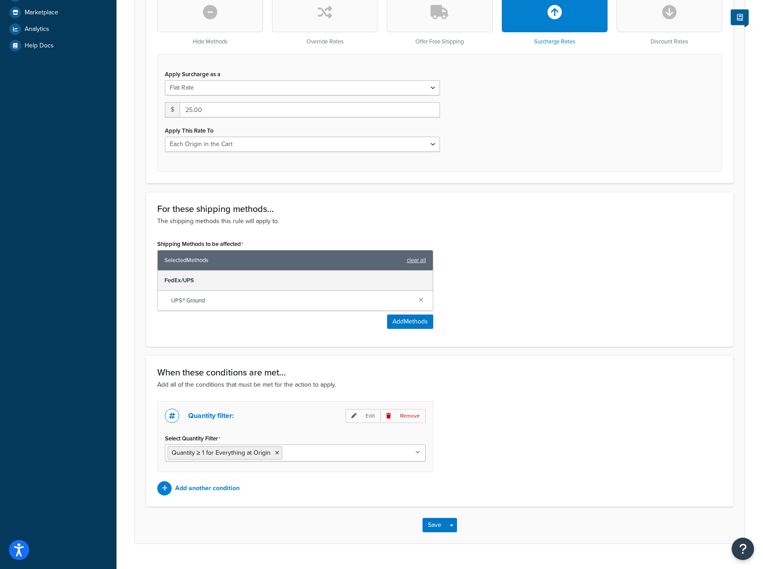
scroll to position [313, 0]
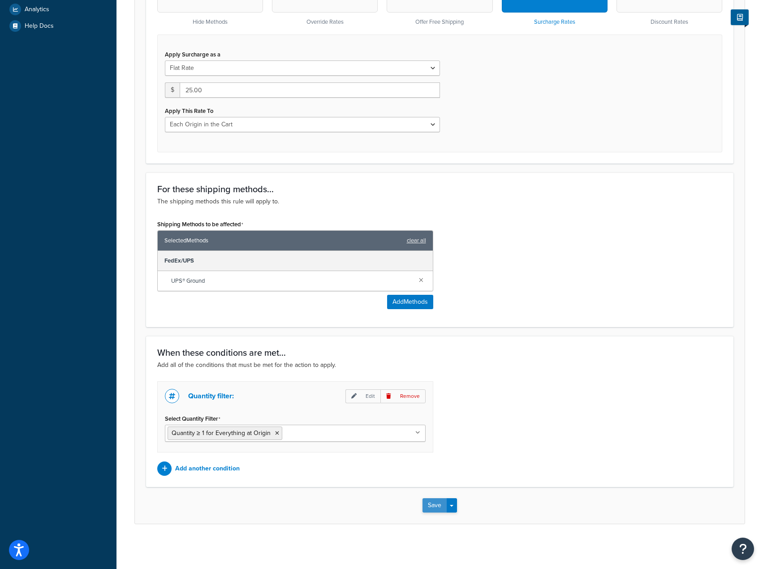
click at [435, 506] on button "Save" at bounding box center [434, 505] width 24 height 14
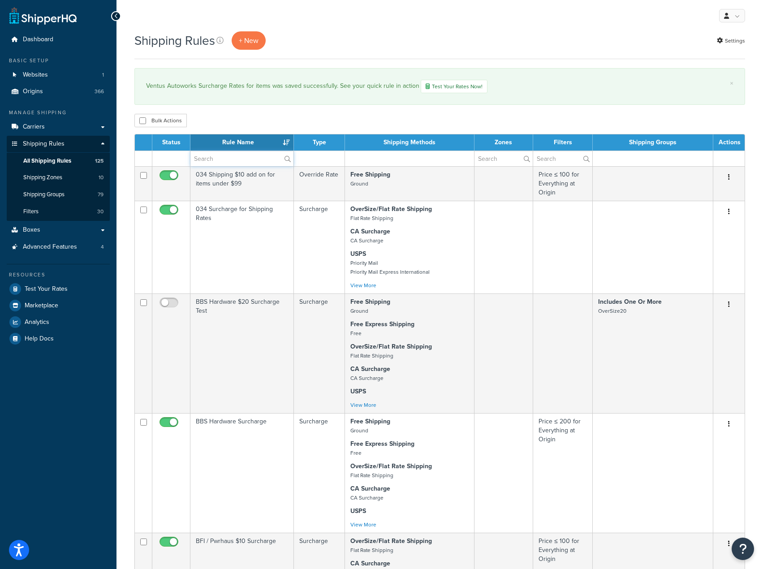
click at [236, 160] on input "text" at bounding box center [241, 158] width 103 height 15
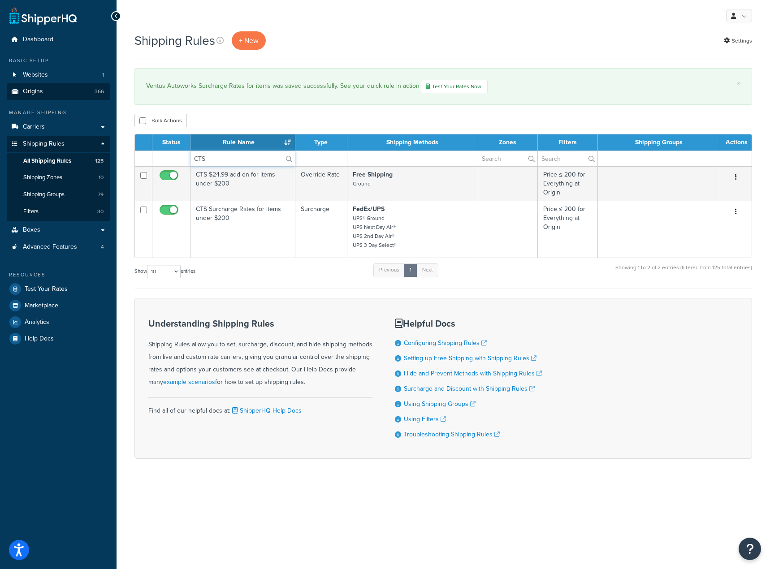
type input "CTS"
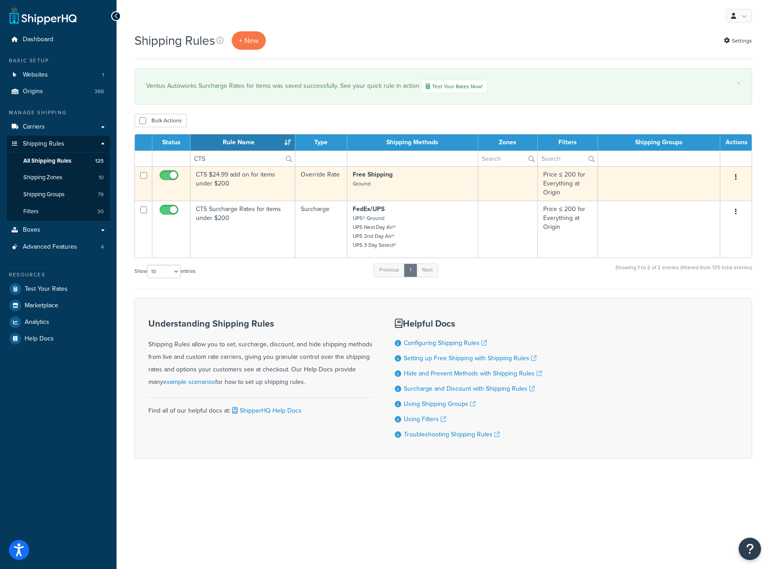
click at [737, 176] on button "button" at bounding box center [735, 177] width 13 height 14
click at [706, 217] on link "Duplicate" at bounding box center [706, 212] width 71 height 18
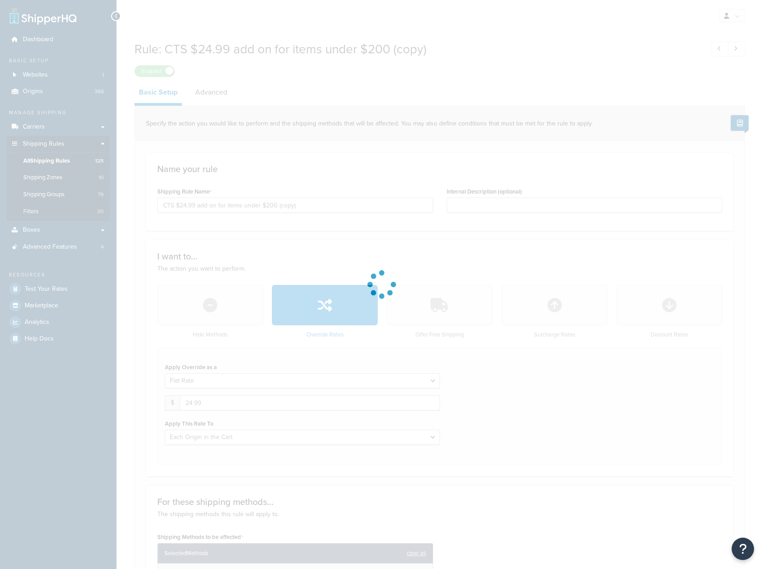
select select "LOCATION"
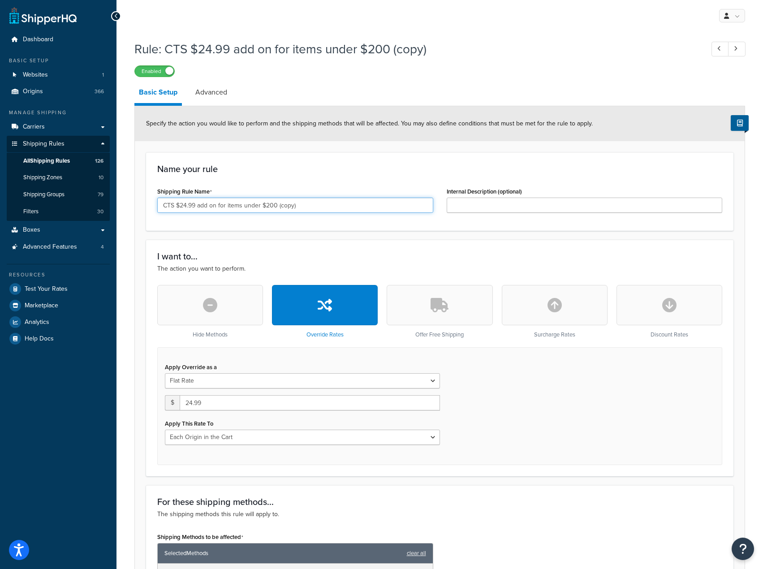
drag, startPoint x: 176, startPoint y: 206, endPoint x: 116, endPoint y: 207, distance: 60.1
click at [116, 207] on div "Dashboard Basic Setup Websites 1 Origins 366 Manage Shipping Carriers Carriers …" at bounding box center [381, 441] width 763 height 882
type input "Ventus $25 add on for items"
click at [258, 402] on input "24.99" at bounding box center [310, 402] width 260 height 15
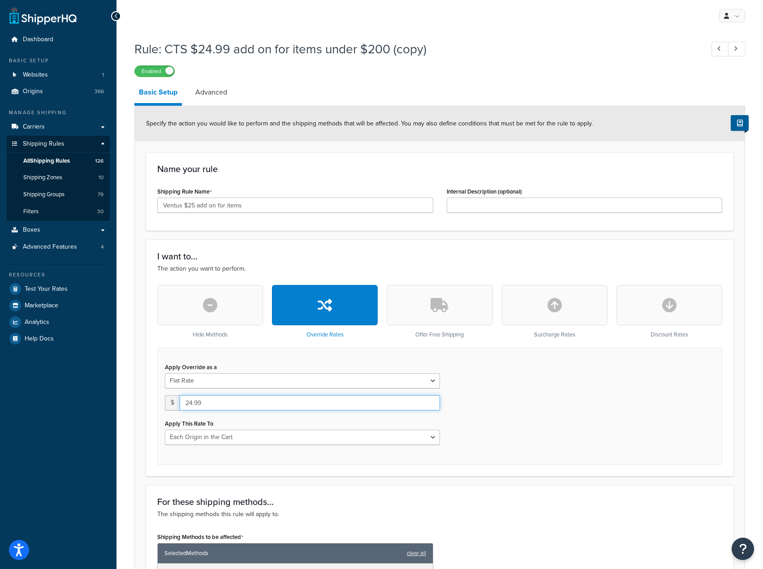
click at [258, 402] on input "24.99" at bounding box center [310, 402] width 260 height 15
type input "25"
click at [503, 394] on div "Apply Override as a Flat Rate Percentage Flat Rate & Percentage $ 25 Apply This…" at bounding box center [439, 406] width 565 height 118
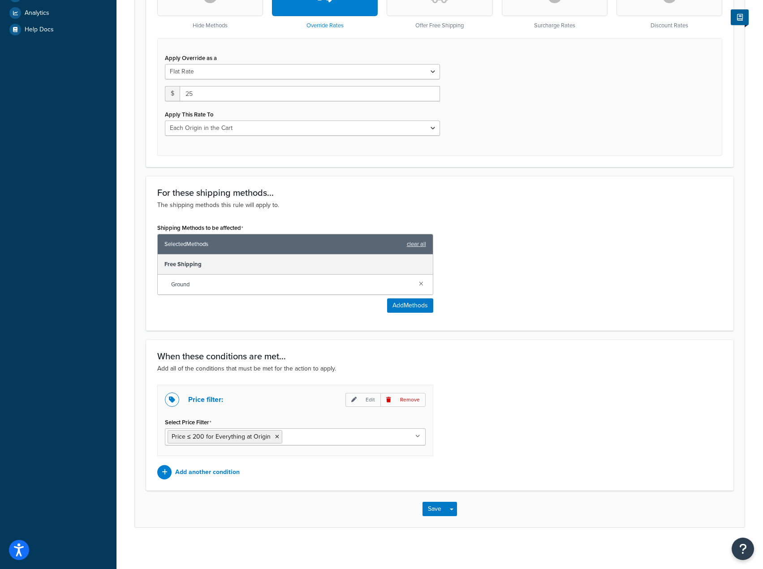
scroll to position [313, 0]
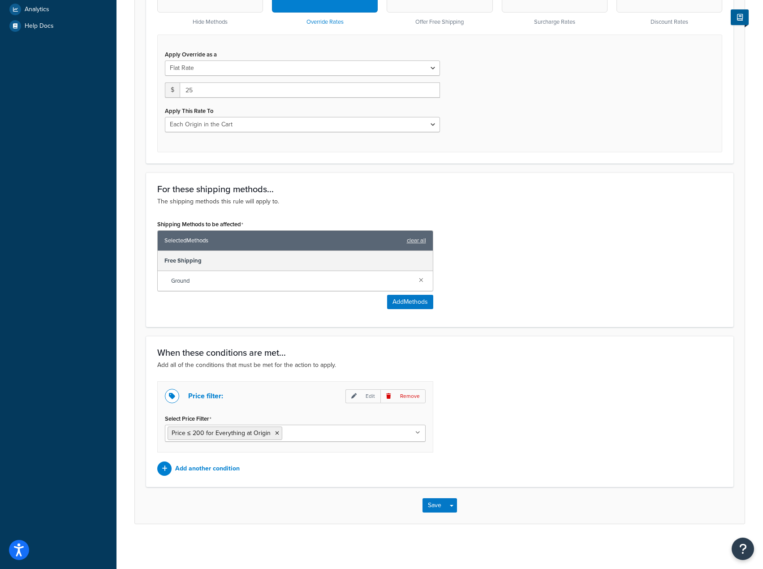
click at [348, 427] on ul "Price ≤ 200 for Everything at Origin" at bounding box center [295, 433] width 261 height 17
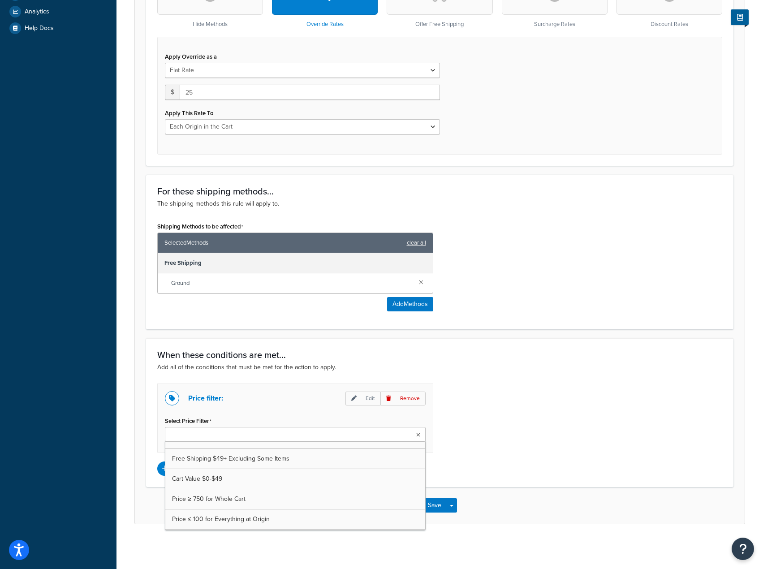
click at [530, 303] on div "Shipping Methods to be affected Selected Methods clear all Free Shipping Ground…" at bounding box center [440, 269] width 578 height 98
click at [409, 398] on p "Remove" at bounding box center [402, 399] width 45 height 14
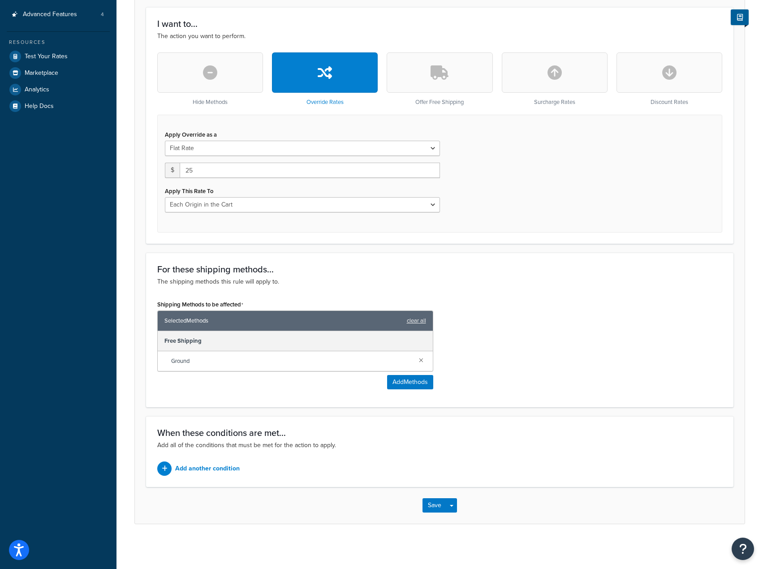
scroll to position [233, 0]
click at [432, 505] on button "Save" at bounding box center [434, 505] width 24 height 14
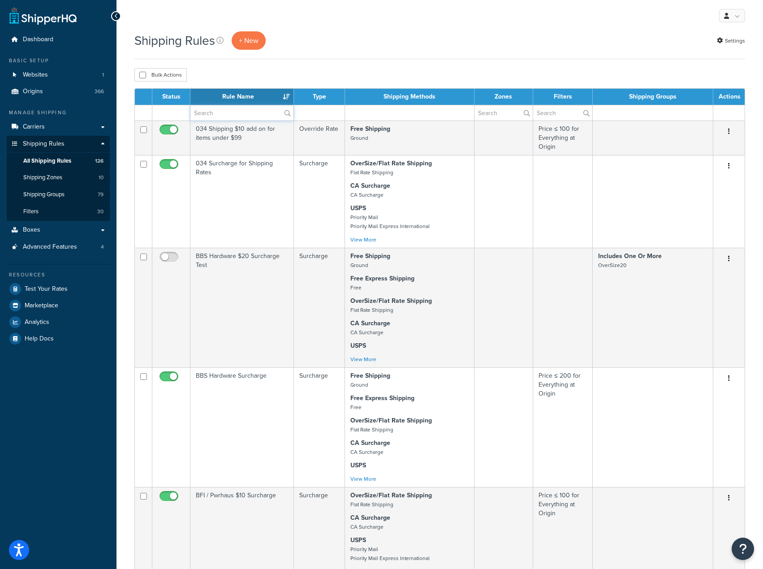
click at [241, 108] on input "text" at bounding box center [241, 112] width 103 height 15
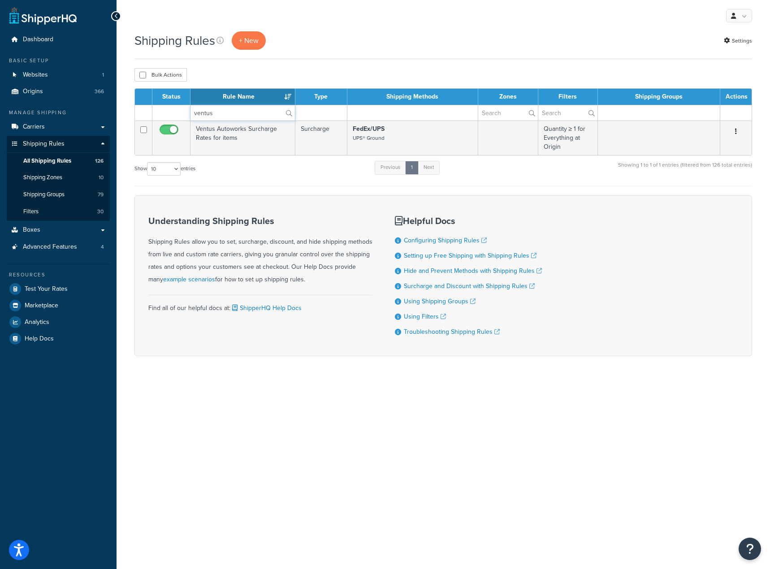
click at [247, 109] on input "ventus" at bounding box center [242, 112] width 104 height 15
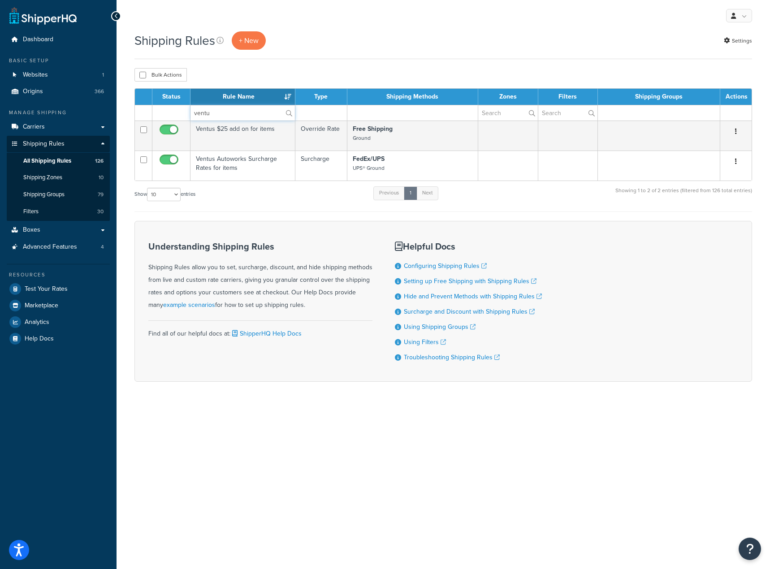
type input "ventus"
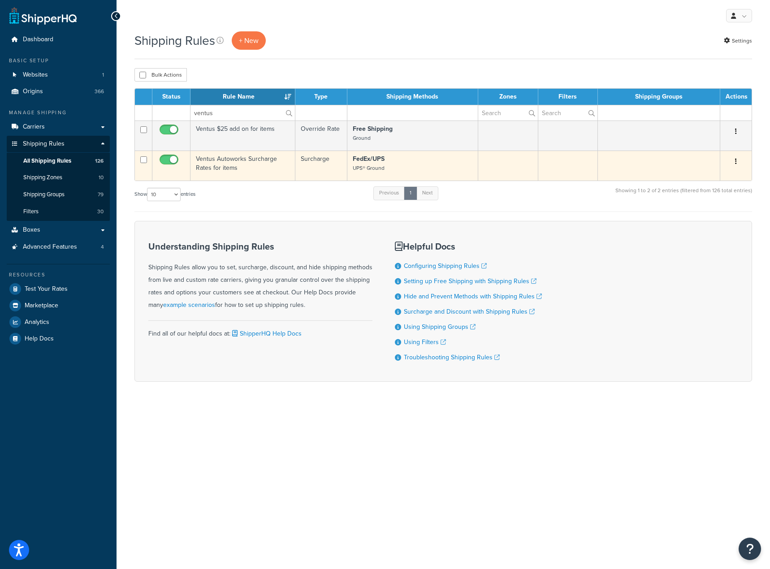
click at [254, 170] on td "Ventus Autoworks Surcharge Rates for items" at bounding box center [242, 166] width 105 height 30
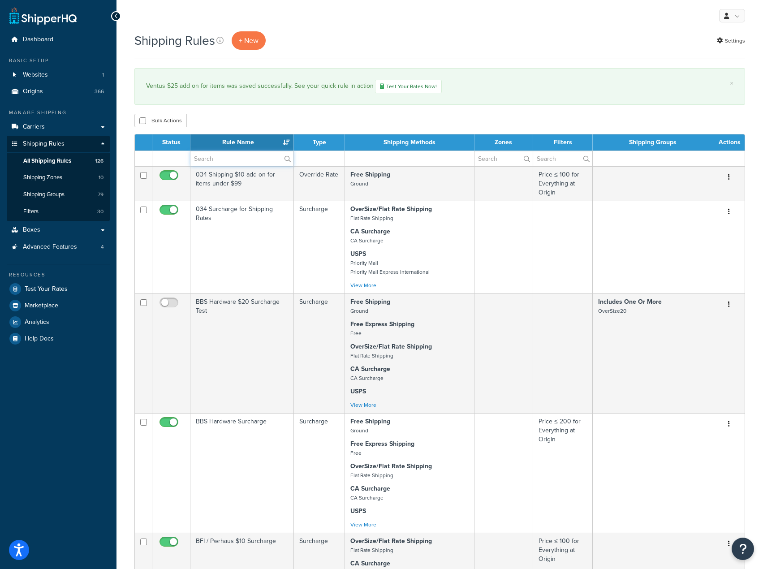
click at [236, 161] on input "text" at bounding box center [241, 158] width 103 height 15
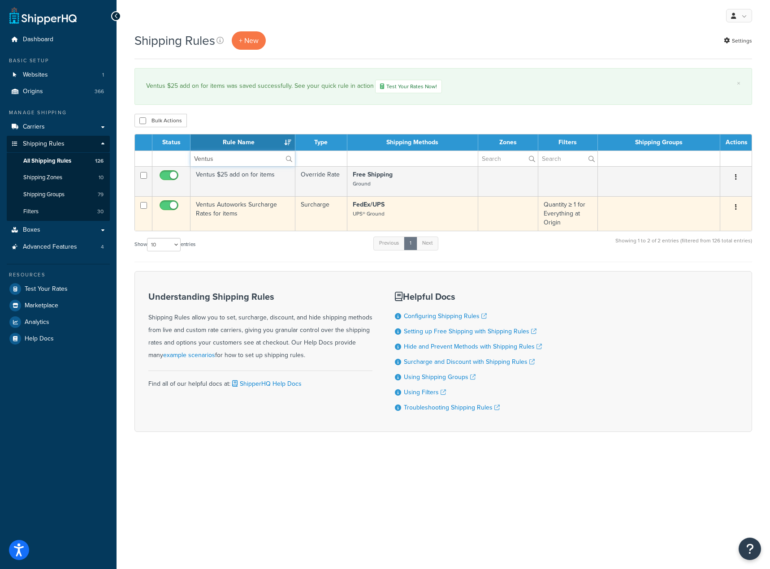
type input "Ventus"
click at [254, 216] on td "Ventus Autoworks Surcharge Rates for items" at bounding box center [242, 213] width 105 height 34
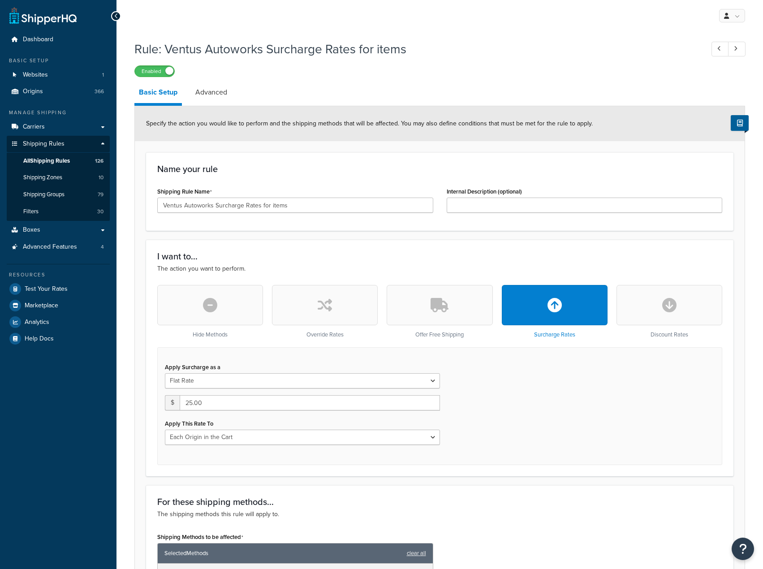
select select "LOCATION"
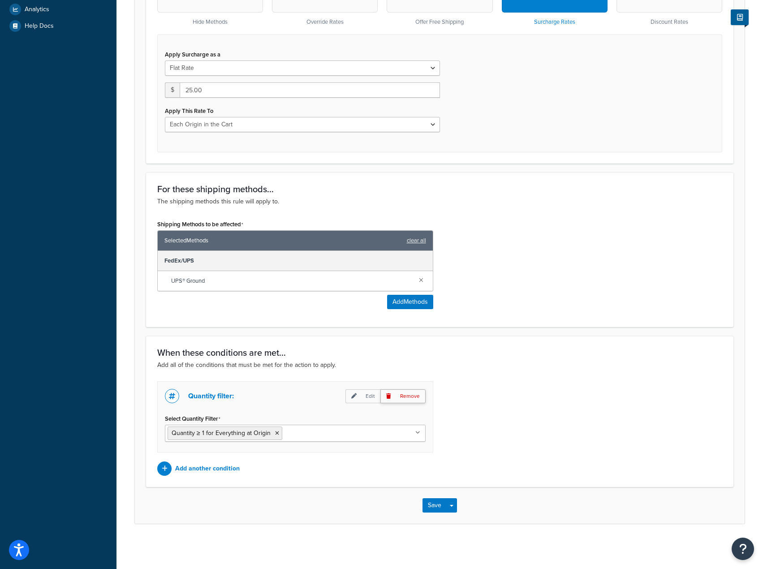
click at [413, 395] on p "Remove" at bounding box center [402, 396] width 45 height 14
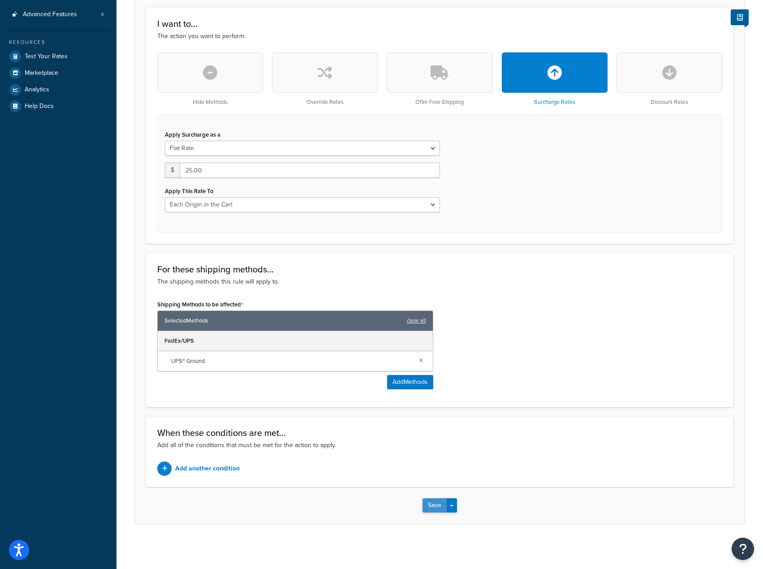
click at [431, 507] on button "Save" at bounding box center [434, 505] width 24 height 14
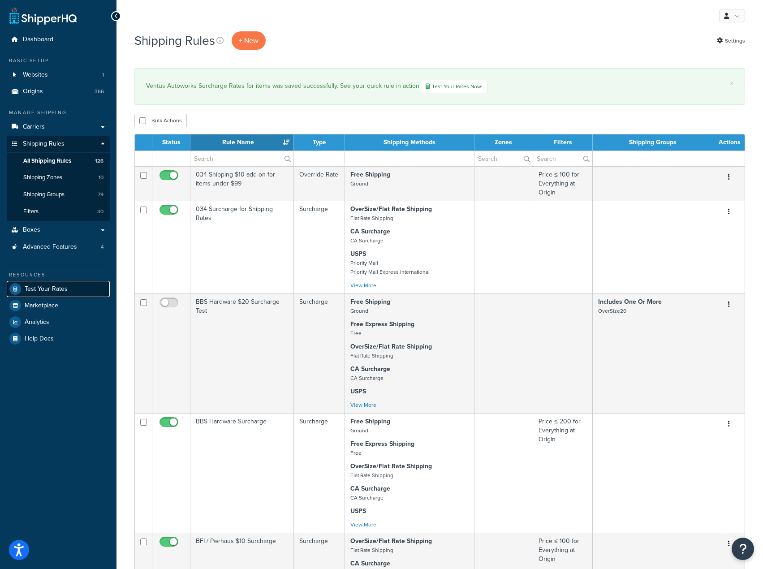
click at [89, 293] on link "Test Your Rates" at bounding box center [58, 289] width 103 height 16
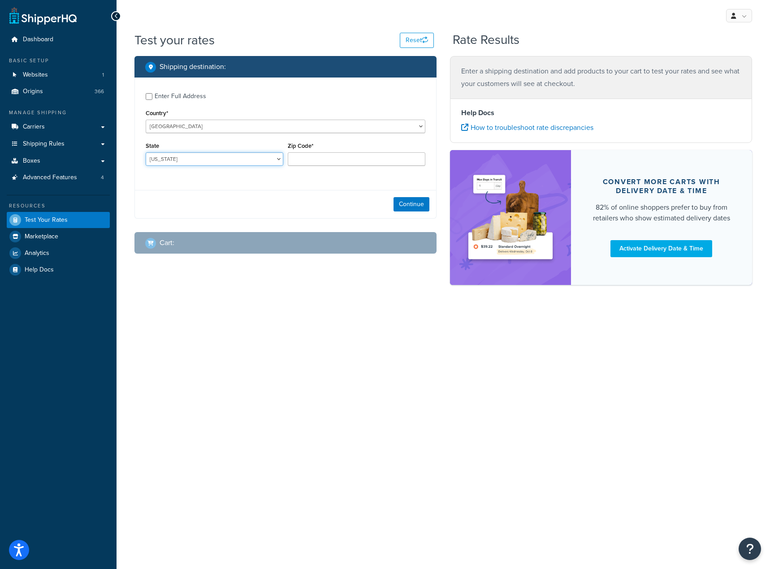
click at [238, 161] on select "Alabama Alaska American Samoa Arizona Arkansas Armed Forces Americas Armed Forc…" at bounding box center [215, 158] width 138 height 13
select select "FL"
click at [146, 152] on select "Alabama Alaska American Samoa Arizona Arkansas Armed Forces Americas Armed Forc…" at bounding box center [215, 158] width 138 height 13
type input "33610"
click at [418, 205] on button "Continue" at bounding box center [411, 204] width 36 height 14
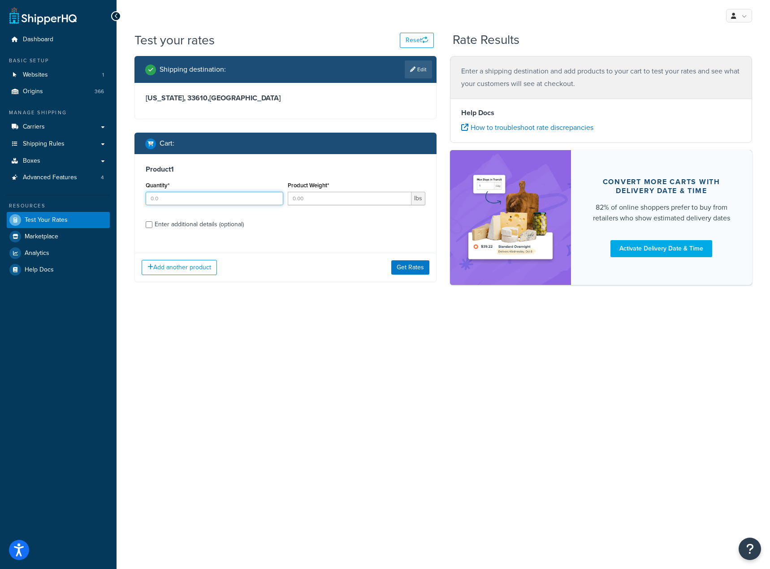
click at [253, 202] on input "Quantity*" at bounding box center [215, 198] width 138 height 13
type input "1"
click at [309, 201] on input "Product Weight*" at bounding box center [350, 198] width 124 height 13
type input "12"
click at [226, 228] on div "Enter additional details (optional)" at bounding box center [199, 224] width 89 height 13
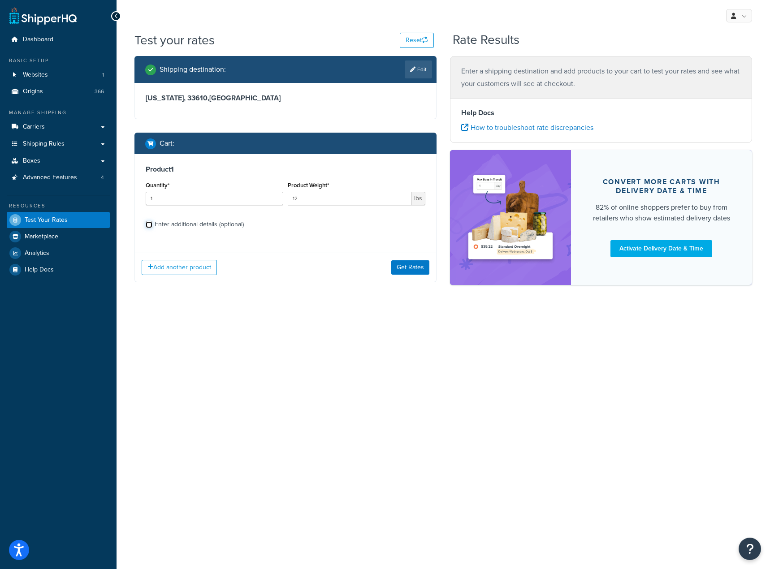
click at [152, 228] on input "Enter additional details (optional)" at bounding box center [149, 224] width 7 height 7
checkbox input "true"
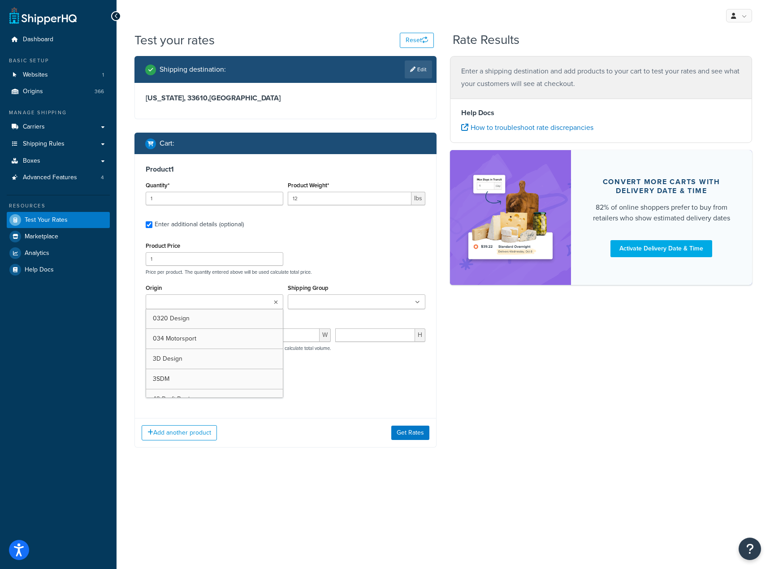
click at [184, 298] on input "Origin" at bounding box center [187, 302] width 79 height 10
click at [218, 260] on input "1" at bounding box center [215, 258] width 138 height 13
type input "11234"
click at [188, 299] on input "Origin" at bounding box center [187, 302] width 79 height 10
type input "vent"
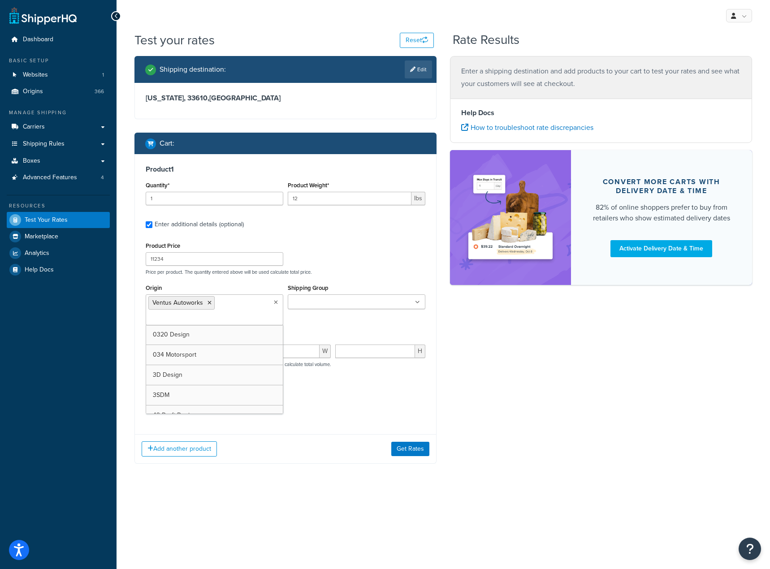
click at [345, 308] on ul at bounding box center [357, 301] width 138 height 15
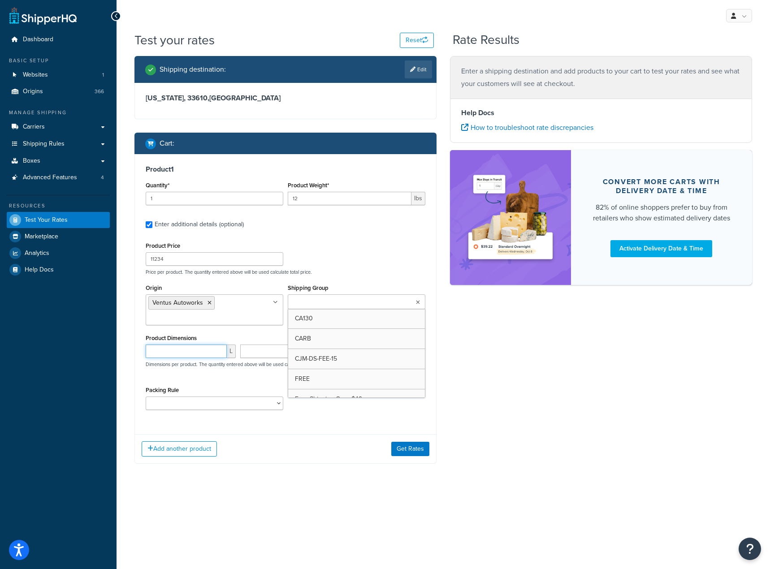
click at [203, 352] on input "number" at bounding box center [186, 351] width 81 height 13
click at [403, 449] on button "Get Rates" at bounding box center [410, 449] width 38 height 14
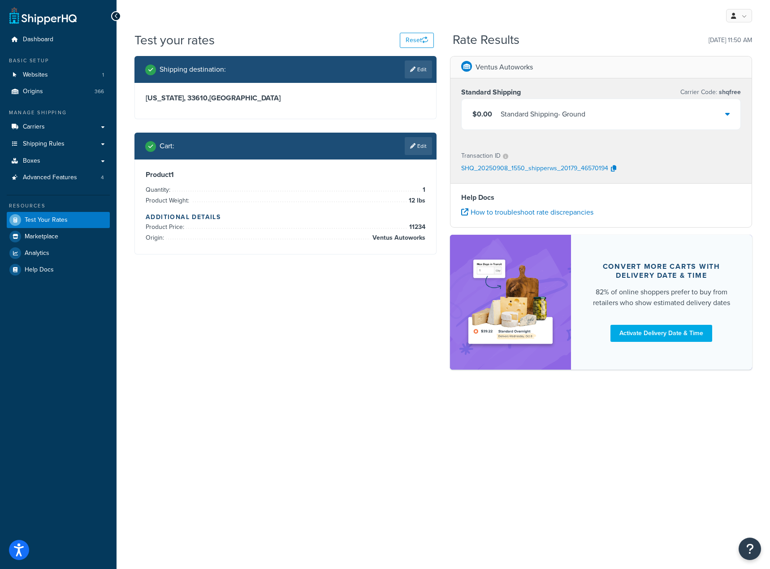
click at [612, 121] on div "$0.00 Standard Shipping - Ground" at bounding box center [600, 114] width 279 height 30
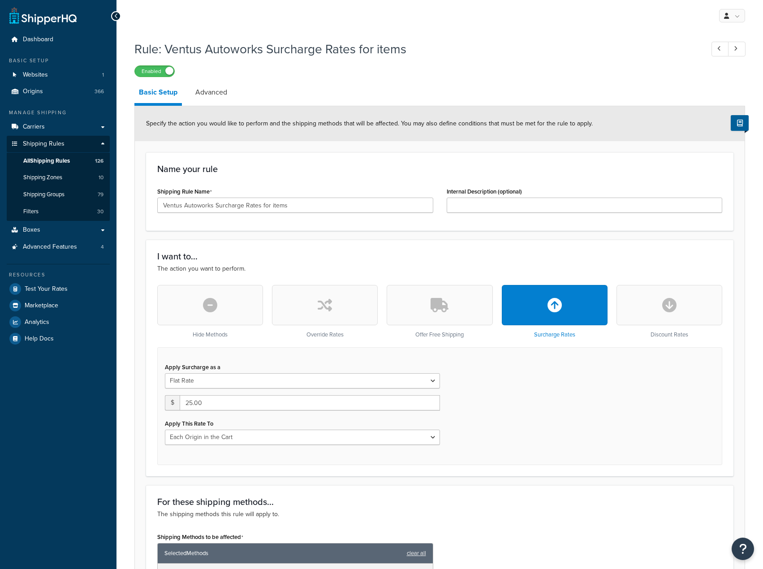
select select "LOCATION"
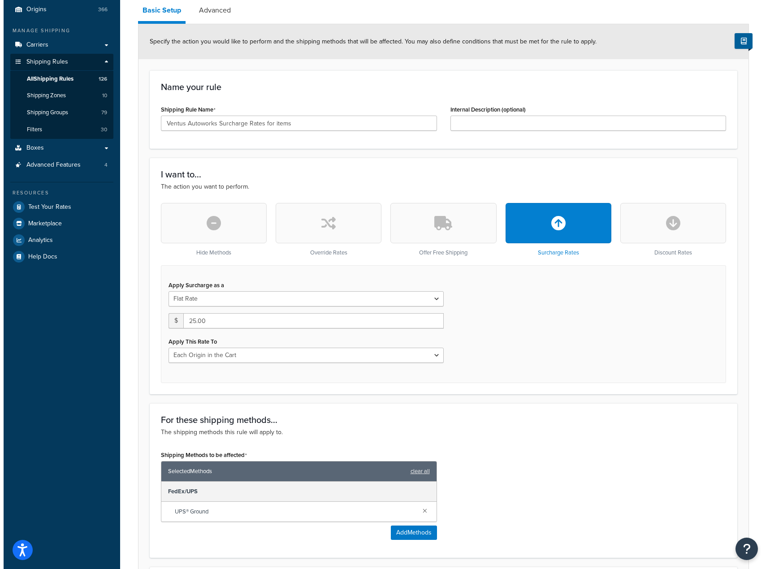
scroll to position [224, 0]
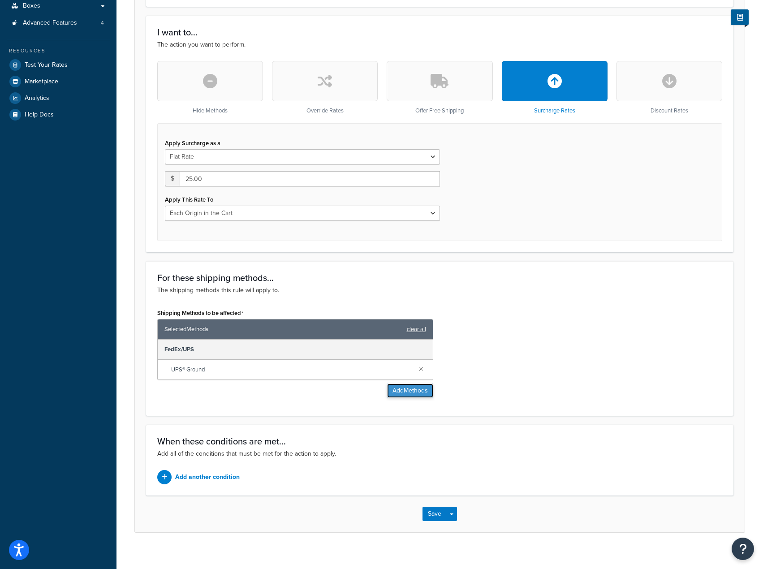
click at [419, 388] on button "Add Methods" at bounding box center [410, 391] width 46 height 14
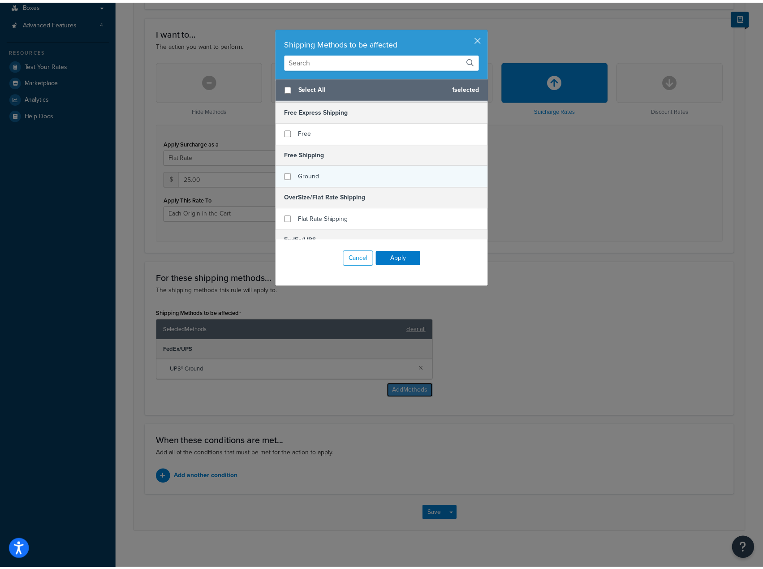
scroll to position [45, 0]
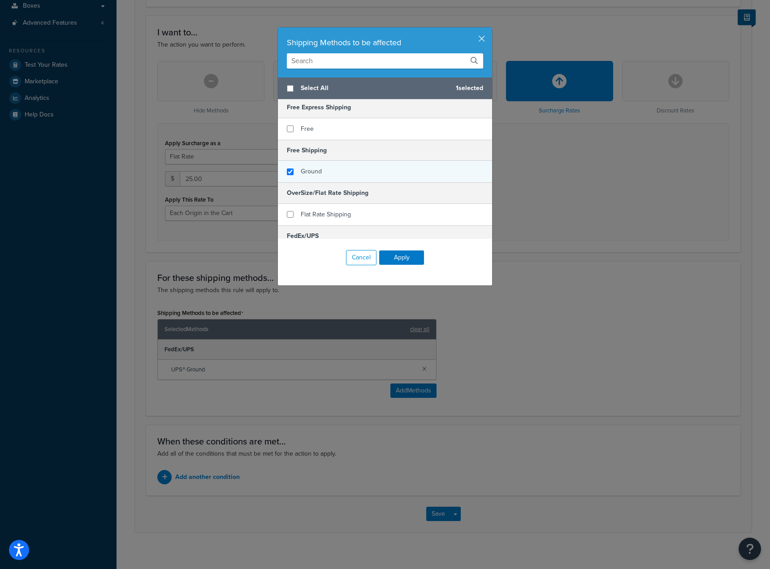
checkbox input "true"
click at [339, 165] on div "Ground" at bounding box center [385, 172] width 214 height 22
click at [398, 250] on div "Cancel Apply" at bounding box center [385, 258] width 214 height 38
drag, startPoint x: 397, startPoint y: 254, endPoint x: 403, endPoint y: 264, distance: 12.1
click at [397, 254] on button "Apply" at bounding box center [401, 257] width 45 height 14
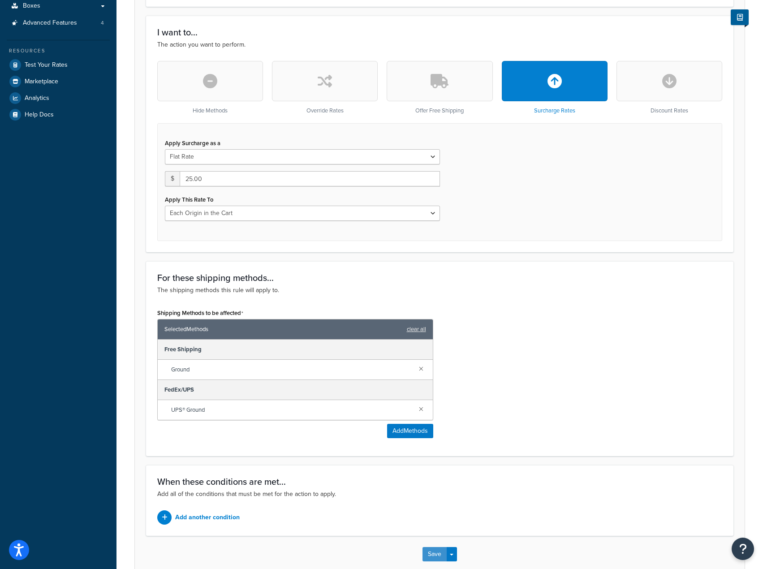
click at [439, 556] on button "Save" at bounding box center [434, 554] width 24 height 14
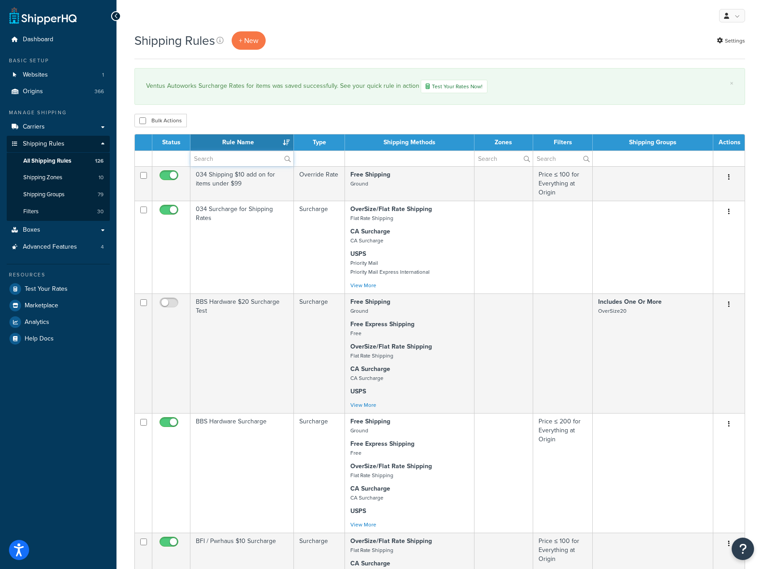
click at [220, 155] on input "text" at bounding box center [241, 158] width 103 height 15
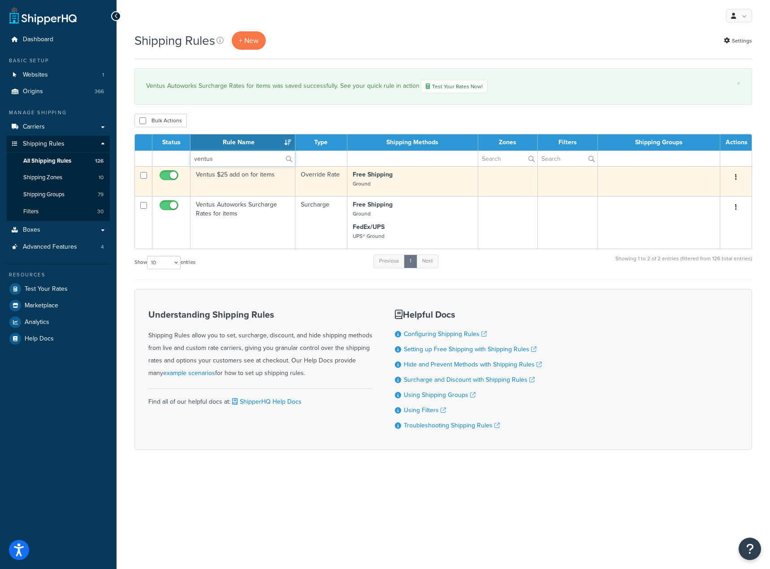
type input "ventus"
click at [220, 179] on td "Ventus $25 add on for items" at bounding box center [242, 181] width 105 height 30
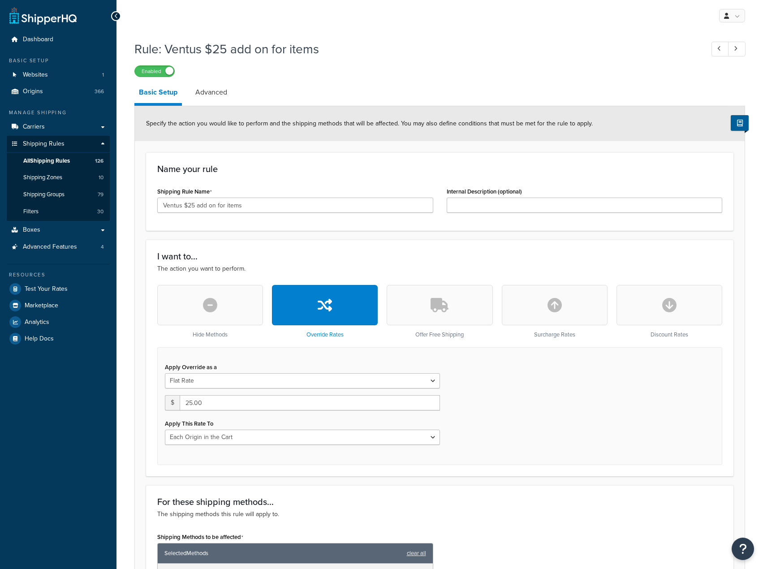
select select "LOCATION"
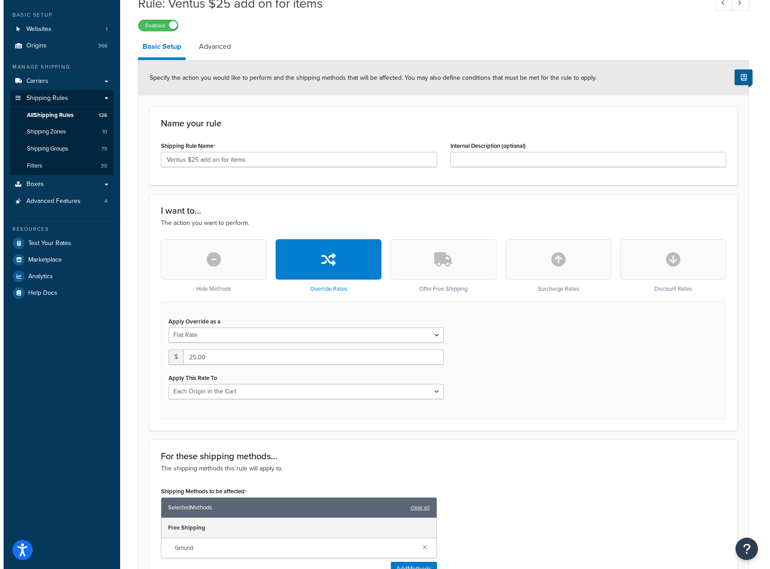
scroll to position [179, 0]
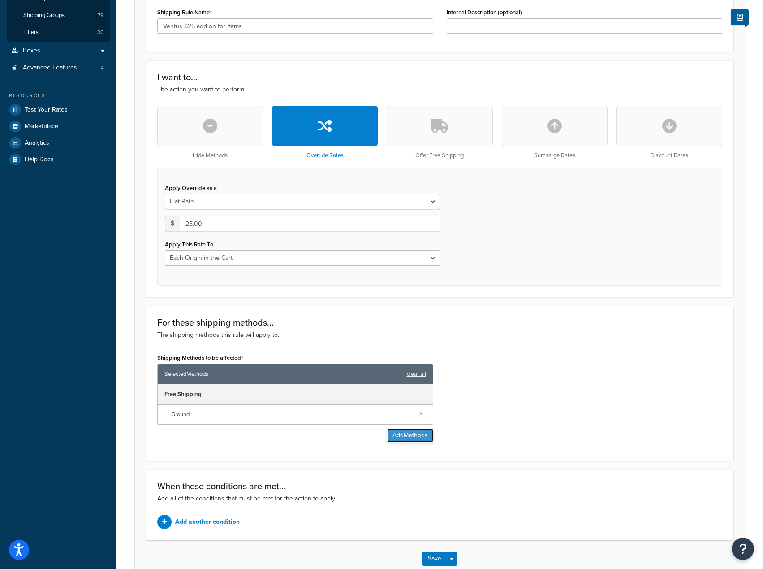
click at [412, 436] on button "Add Methods" at bounding box center [410, 435] width 46 height 14
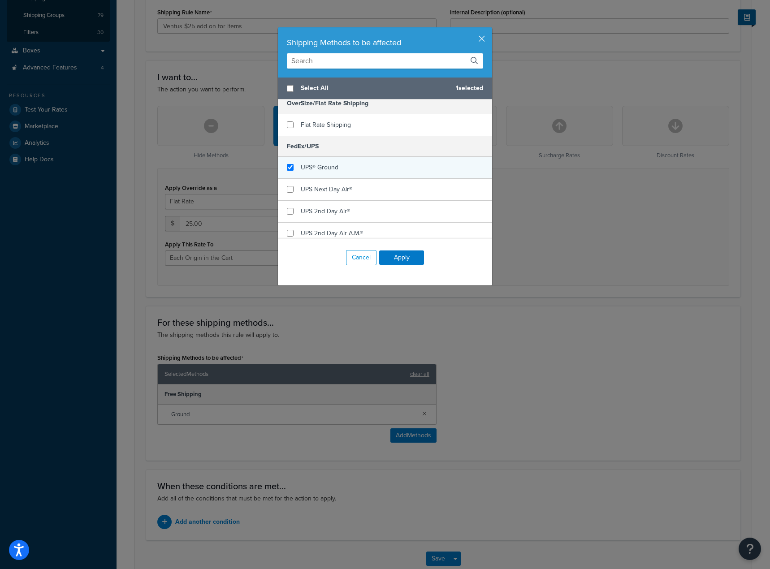
checkbox input "true"
click at [350, 173] on div "UPS® Ground" at bounding box center [385, 168] width 214 height 22
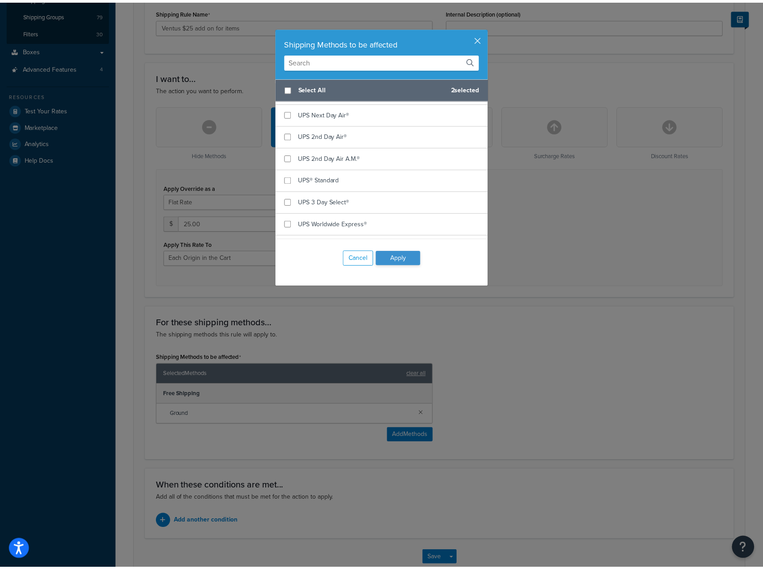
scroll to position [224, 0]
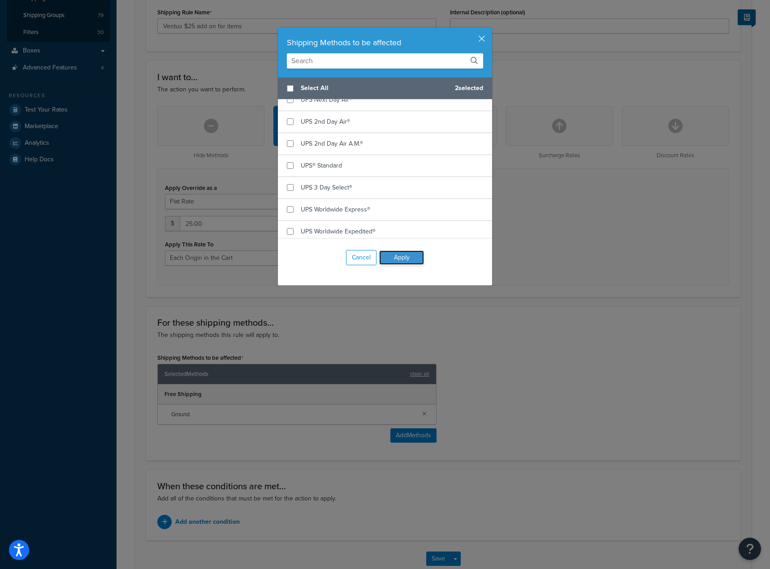
click at [403, 255] on button "Apply" at bounding box center [401, 257] width 45 height 14
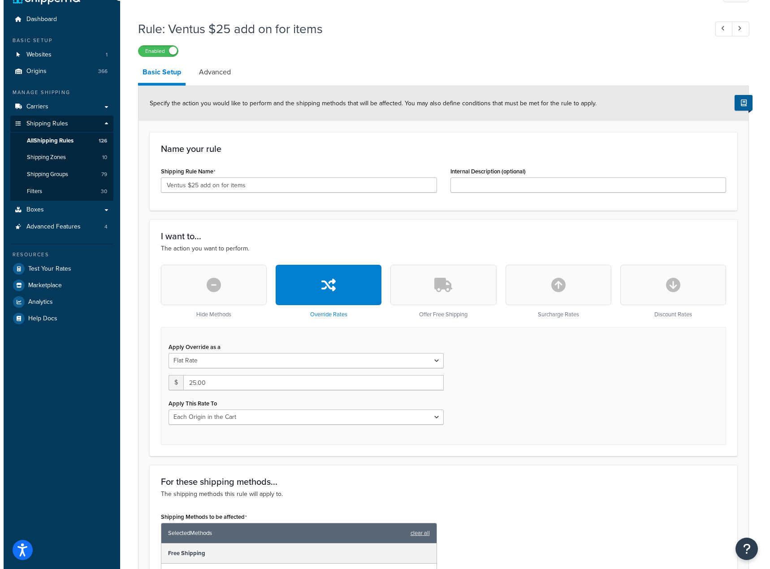
scroll to position [0, 0]
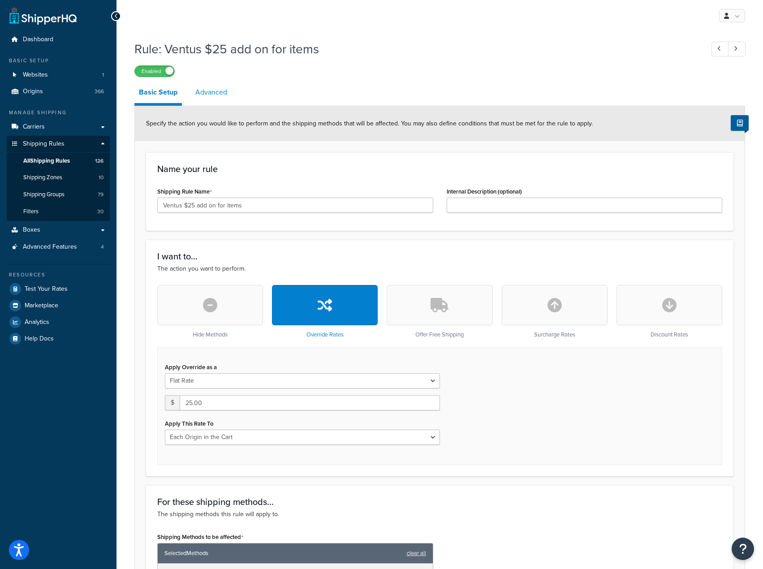
click at [201, 85] on link "Advanced" at bounding box center [211, 93] width 41 height 22
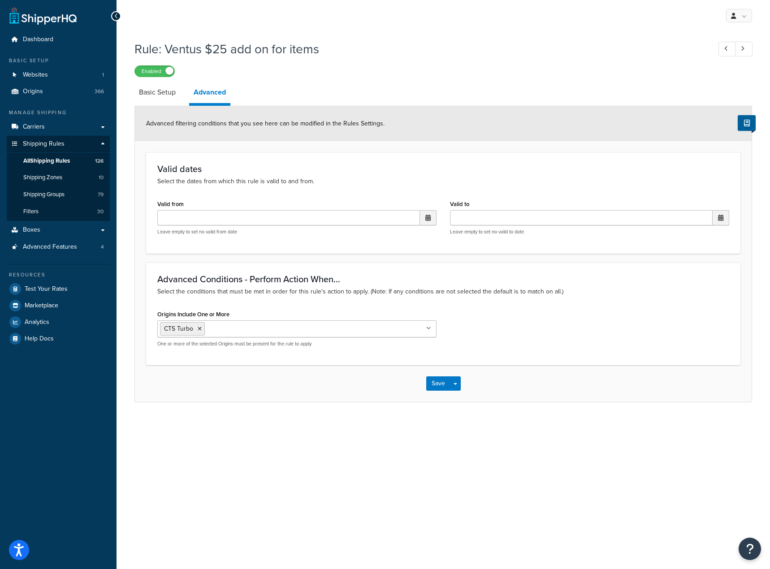
click at [245, 332] on input "Origins Include One or More" at bounding box center [246, 328] width 79 height 10
type input "v"
type input "e"
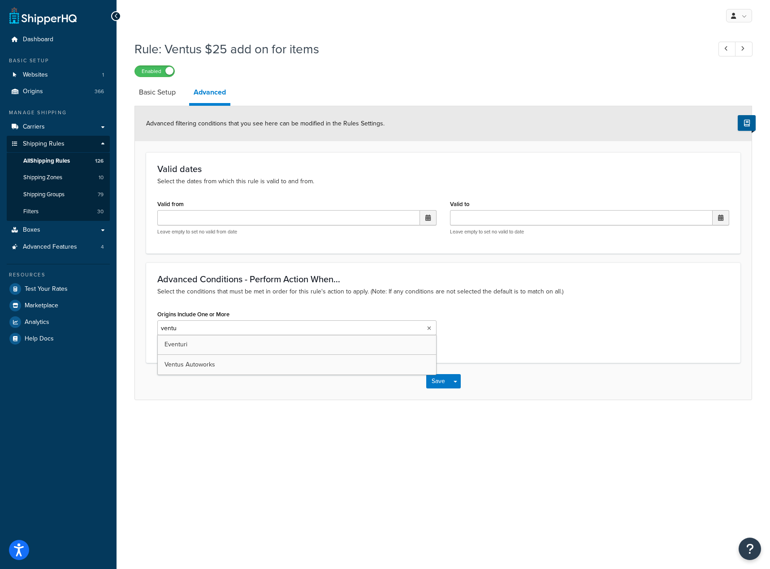
type input "ventus"
drag, startPoint x: 420, startPoint y: 331, endPoint x: 458, endPoint y: 327, distance: 38.3
click at [420, 331] on ul "Ventus Autoworks" at bounding box center [296, 328] width 279 height 17
drag, startPoint x: 475, startPoint y: 325, endPoint x: 465, endPoint y: 340, distance: 18.8
click at [475, 326] on div "Origins Include One or More Ventus Autoworks 0320 Design 034 Motorsport 3D Desi…" at bounding box center [443, 331] width 585 height 46
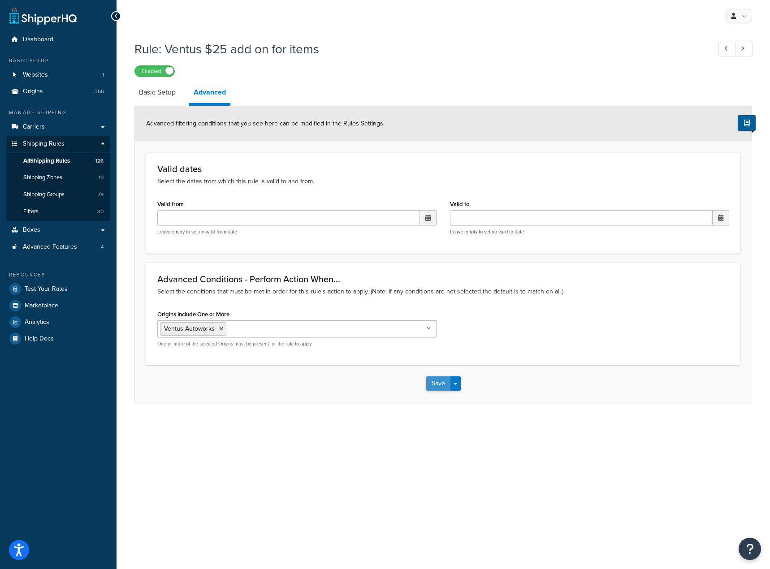
click at [443, 388] on button "Save" at bounding box center [438, 383] width 24 height 14
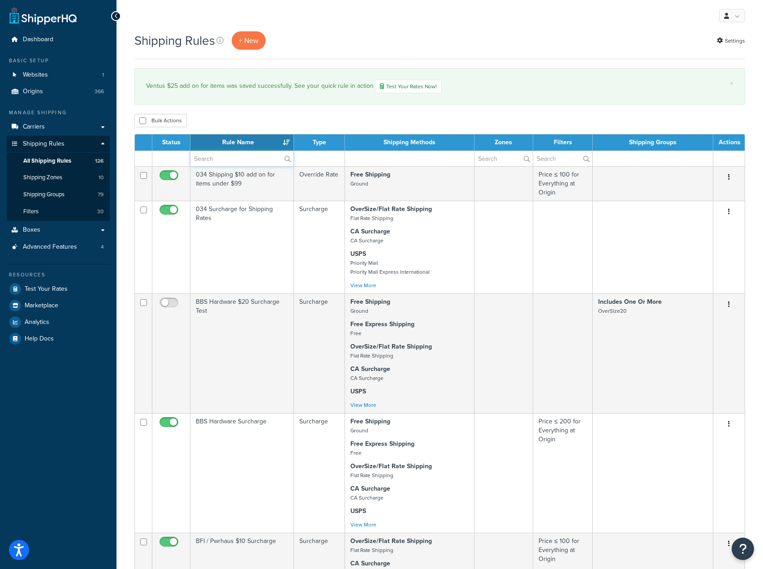
click at [230, 161] on input "text" at bounding box center [241, 158] width 103 height 15
type input "ventus"
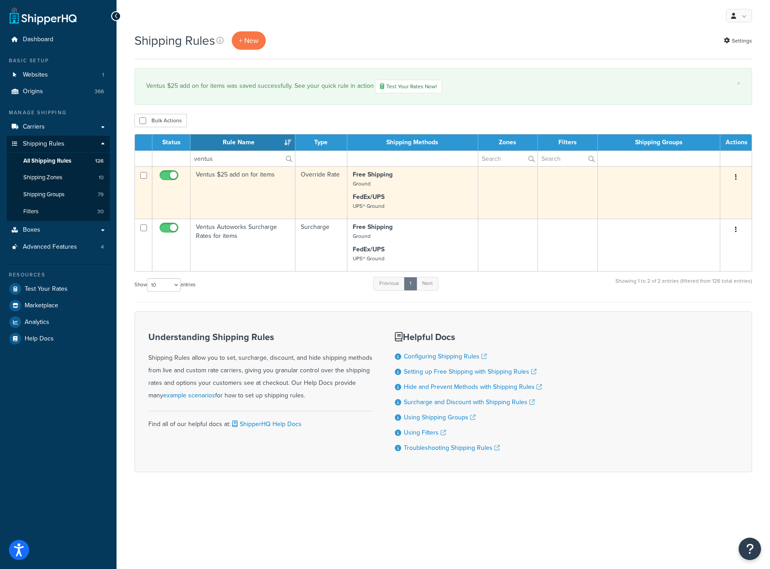
click at [738, 177] on button "button" at bounding box center [735, 177] width 13 height 14
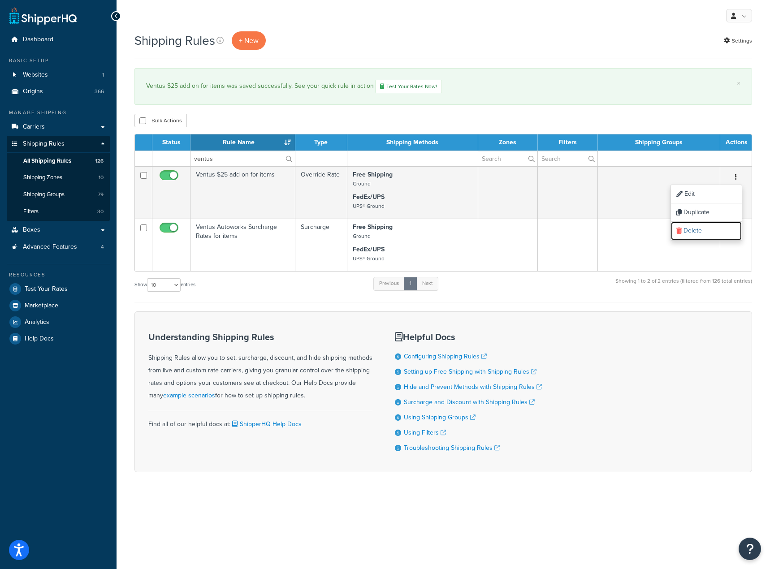
drag, startPoint x: 693, startPoint y: 235, endPoint x: 434, endPoint y: 31, distance: 328.9
click at [693, 235] on link "Delete" at bounding box center [706, 231] width 71 height 18
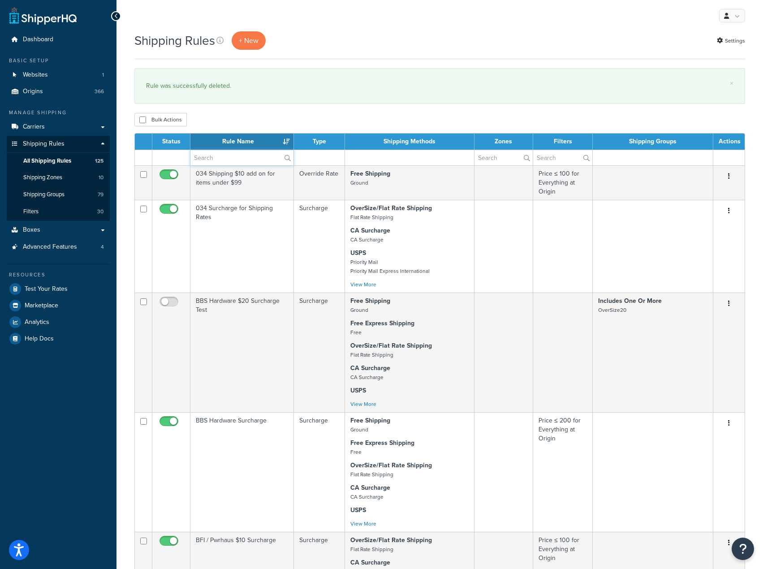
click at [227, 153] on input "text" at bounding box center [241, 157] width 103 height 15
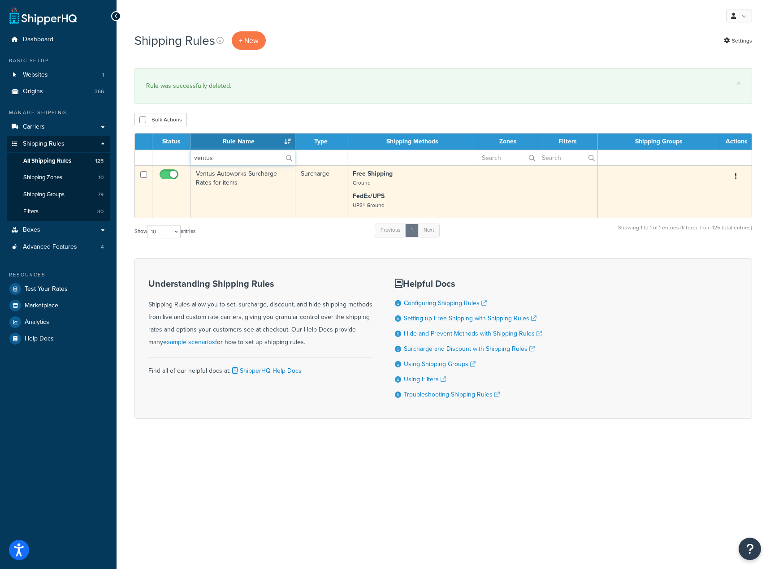
type input "ventus"
click at [252, 211] on td "Ventus Autoworks Surcharge Rates for items" at bounding box center [242, 191] width 105 height 52
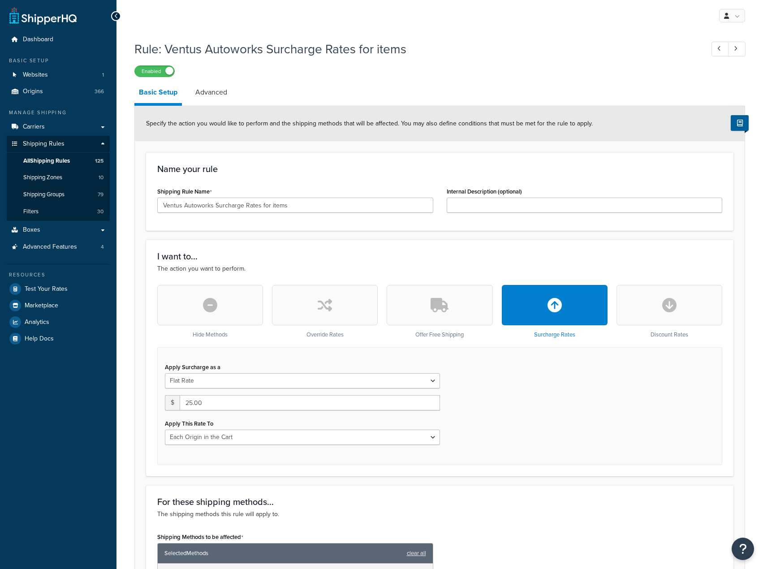
select select "LOCATION"
click at [216, 82] on link "Advanced" at bounding box center [211, 93] width 41 height 22
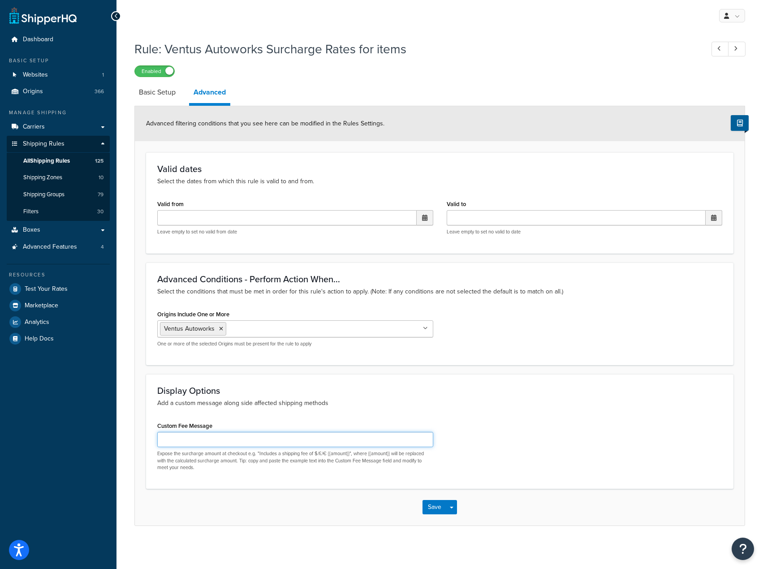
click at [272, 436] on input "Custom Fee Message" at bounding box center [295, 439] width 276 height 15
click at [228, 434] on input "Custom Fee Message" at bounding box center [295, 439] width 276 height 15
click at [158, 83] on link "Basic Setup" at bounding box center [157, 93] width 46 height 22
select select "LOCATION"
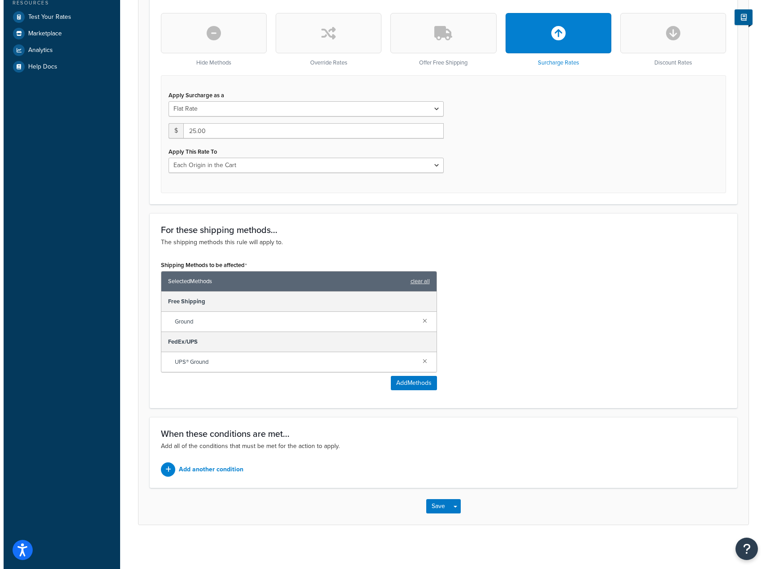
scroll to position [273, 0]
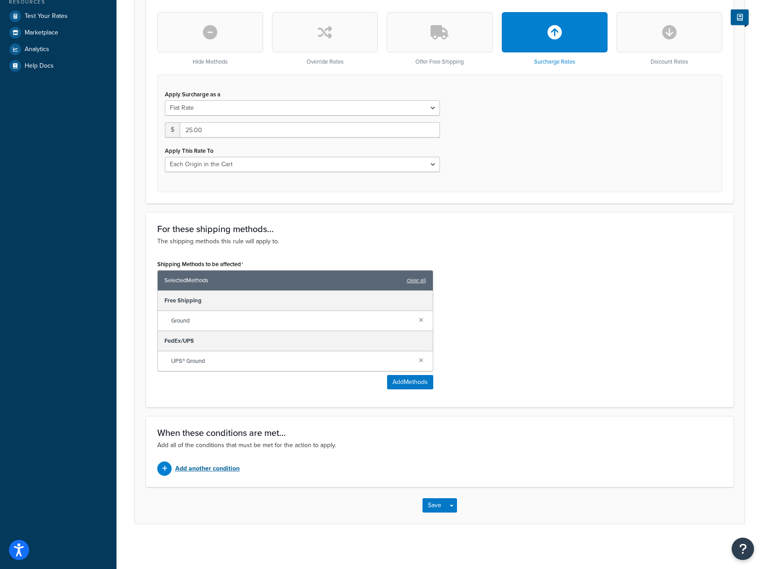
click at [209, 464] on p "Add another condition" at bounding box center [207, 468] width 65 height 13
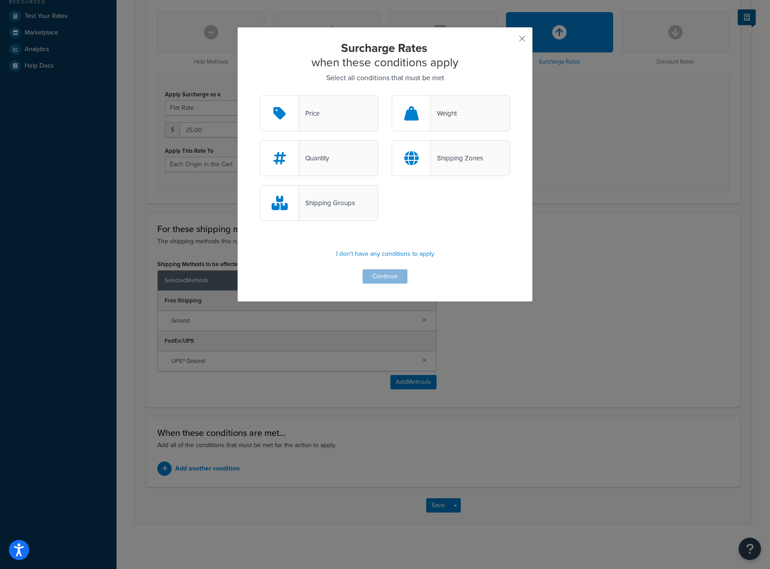
click at [444, 147] on div "Shipping Zones" at bounding box center [451, 158] width 118 height 36
click at [0, 0] on input "Shipping Zones" at bounding box center [0, 0] width 0 height 0
click at [390, 275] on button "Continue" at bounding box center [384, 276] width 45 height 14
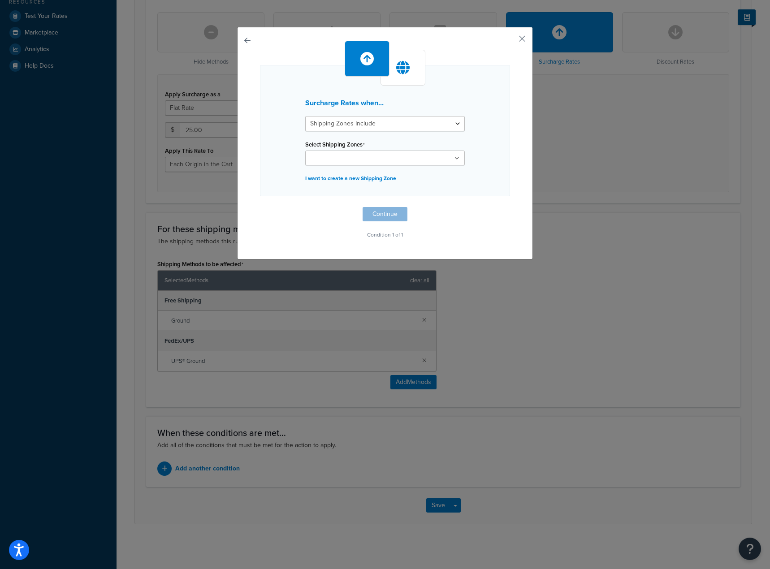
click at [379, 157] on ul at bounding box center [384, 158] width 159 height 15
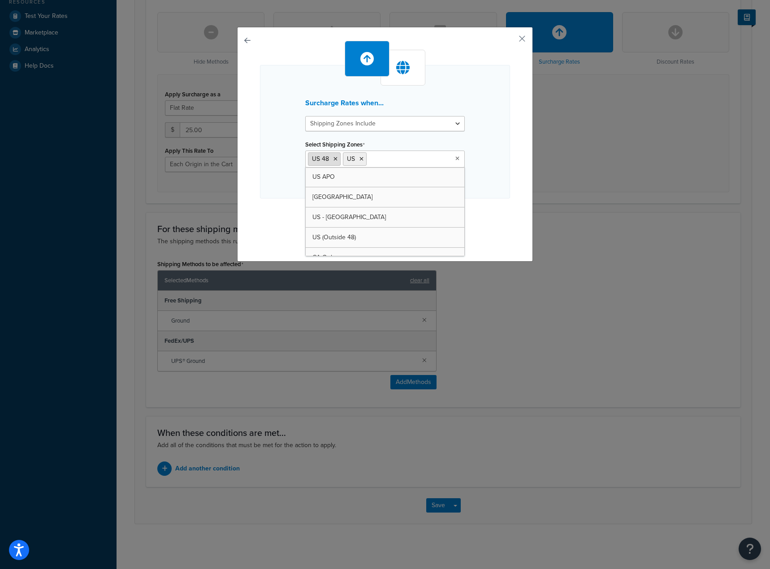
click at [333, 157] on icon at bounding box center [335, 158] width 4 height 5
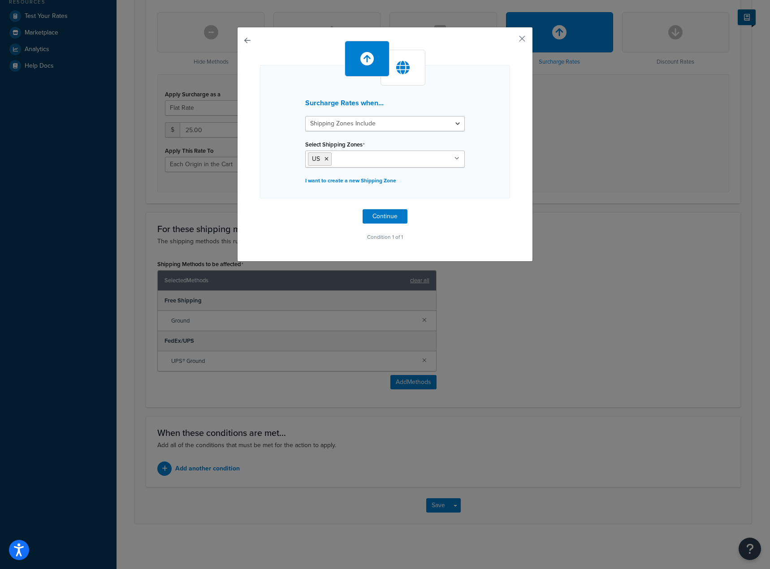
click at [482, 141] on div "Surcharge Rates when... Shipping Zones Include Shipping Zones Do Not Include Se…" at bounding box center [385, 132] width 250 height 134
click at [376, 217] on button "Continue" at bounding box center [384, 216] width 45 height 14
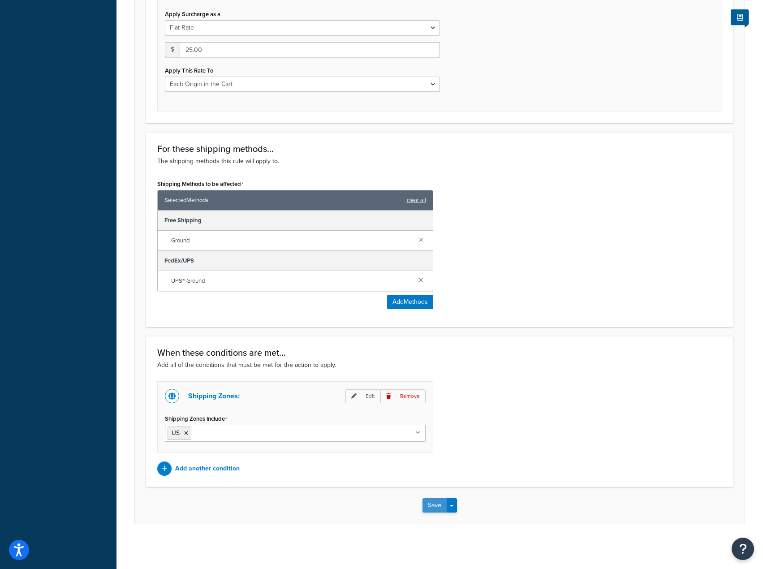
click at [429, 506] on button "Save" at bounding box center [434, 505] width 24 height 14
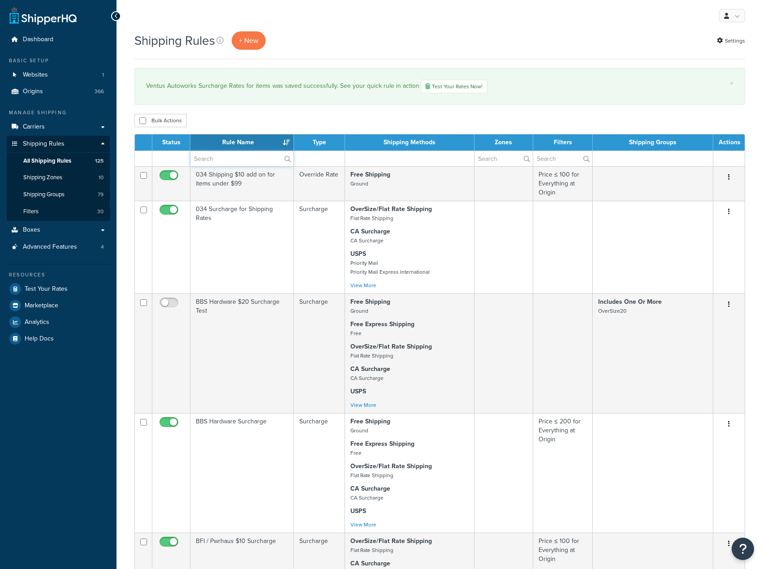
click at [211, 156] on input "text" at bounding box center [241, 158] width 103 height 15
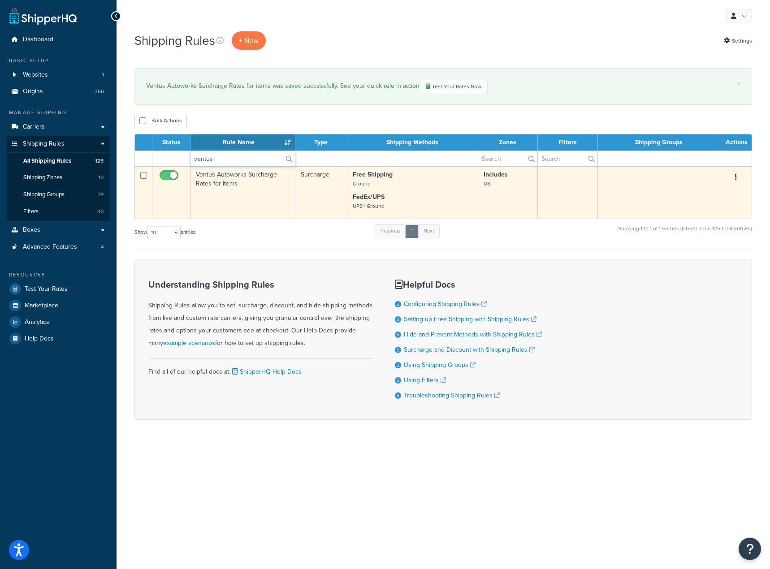
type input "ventus"
click at [223, 184] on td "Ventus Autoworks Surcharge Rates for items" at bounding box center [242, 192] width 105 height 52
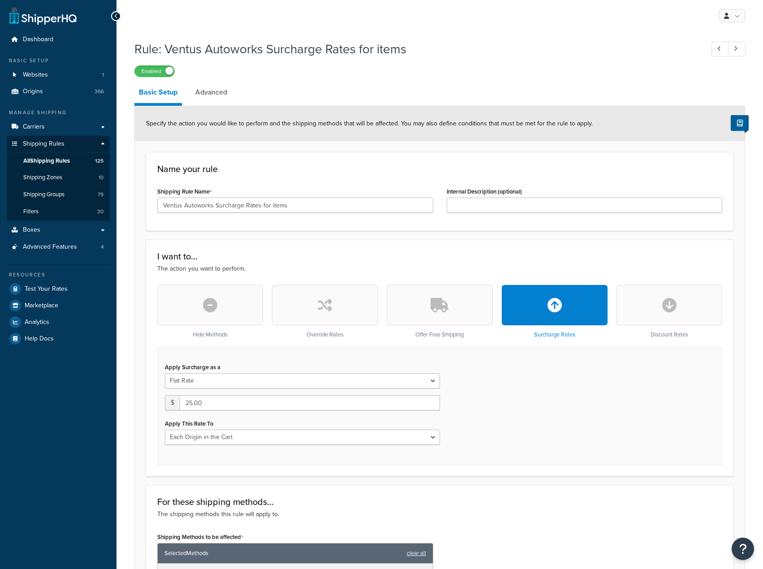
select select "LOCATION"
click at [225, 99] on link "Advanced" at bounding box center [211, 93] width 41 height 22
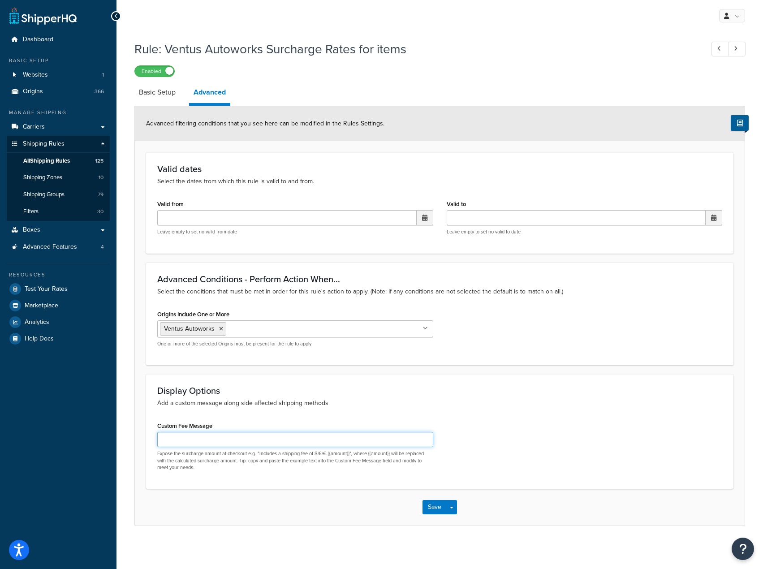
click at [304, 446] on input "Custom Fee Message" at bounding box center [295, 439] width 276 height 15
click at [225, 448] on div "Expose the surcharge amount at checkout e.g. "Includes a shipping fee of $/£/€ …" at bounding box center [295, 451] width 276 height 39
click at [217, 434] on input "Custom Fee Message" at bounding box center [295, 439] width 276 height 15
type input "Prepaid Tariff/Customs Fee"
click at [429, 514] on button "Save" at bounding box center [434, 507] width 24 height 14
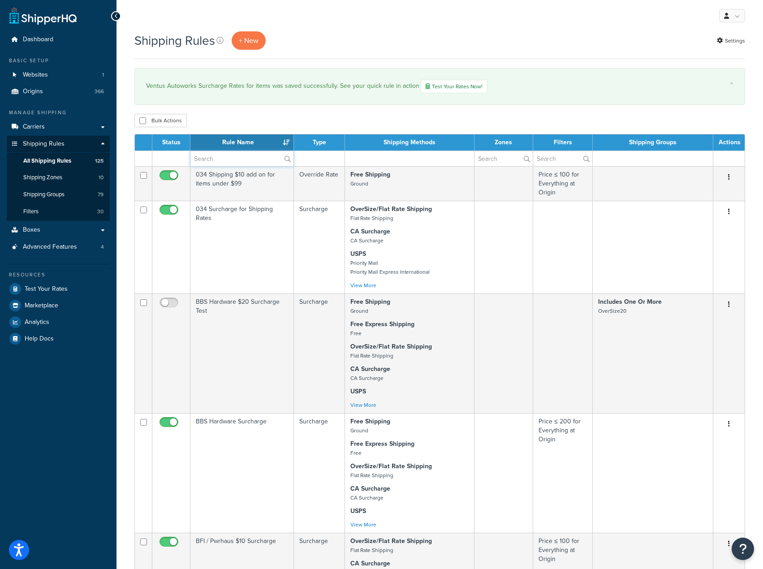
click at [236, 156] on input "text" at bounding box center [241, 158] width 103 height 15
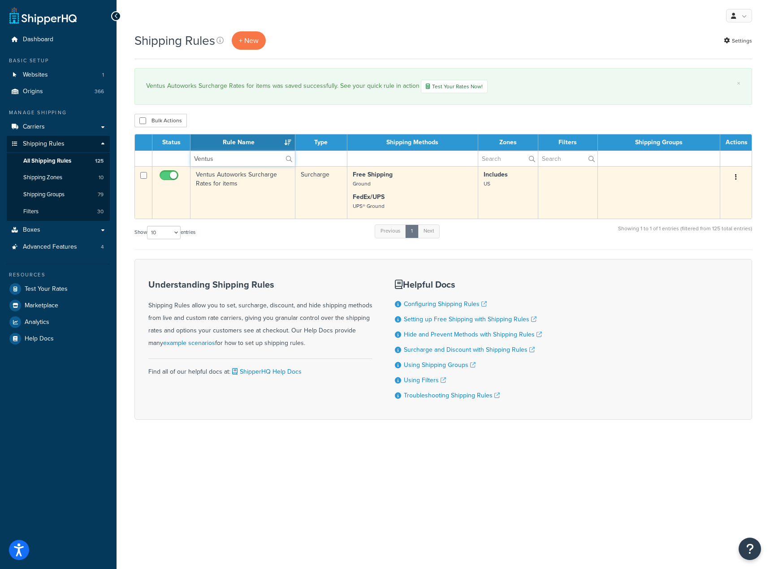
type input "Ventus"
click at [250, 208] on td "Ventus Autoworks Surcharge Rates for items" at bounding box center [242, 192] width 105 height 52
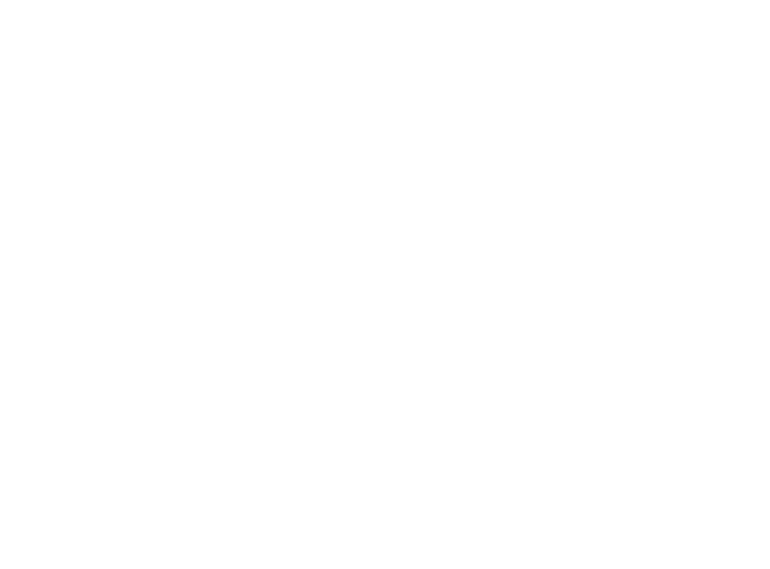
select select "LOCATION"
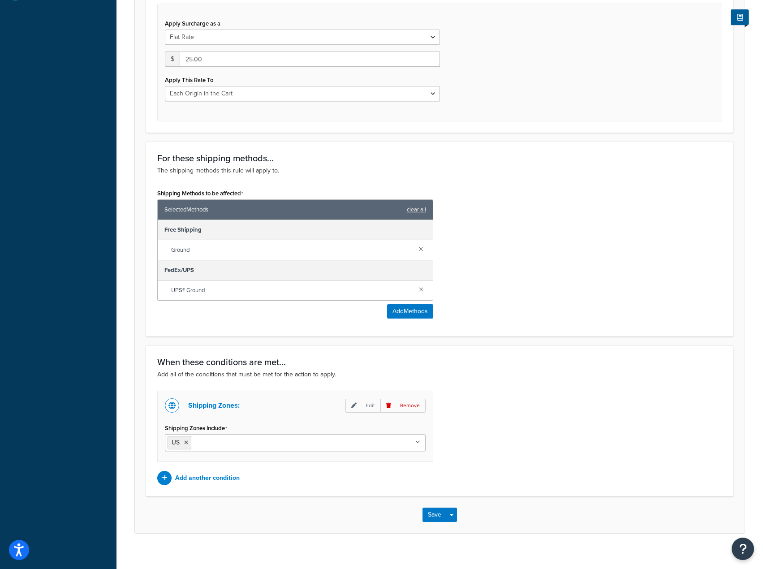
scroll to position [353, 0]
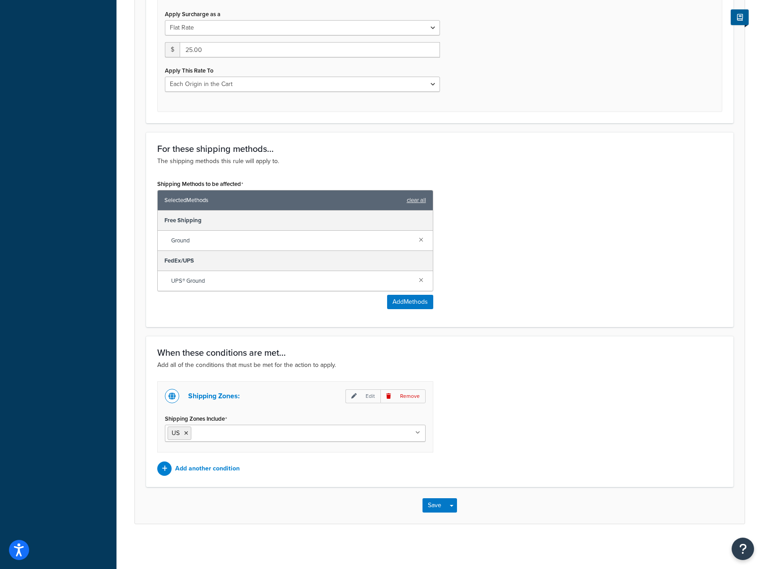
click at [253, 436] on input "Shipping Zones Include" at bounding box center [233, 433] width 79 height 10
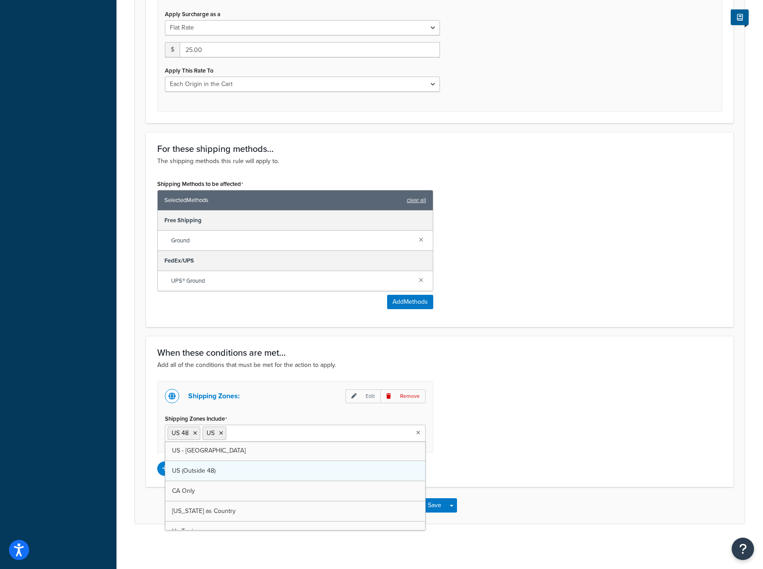
scroll to position [45, 0]
click at [524, 400] on div "Shipping Zones: Edit Remove Shipping Zones Include US 48 US US (Outside 48) US …" at bounding box center [440, 428] width 578 height 95
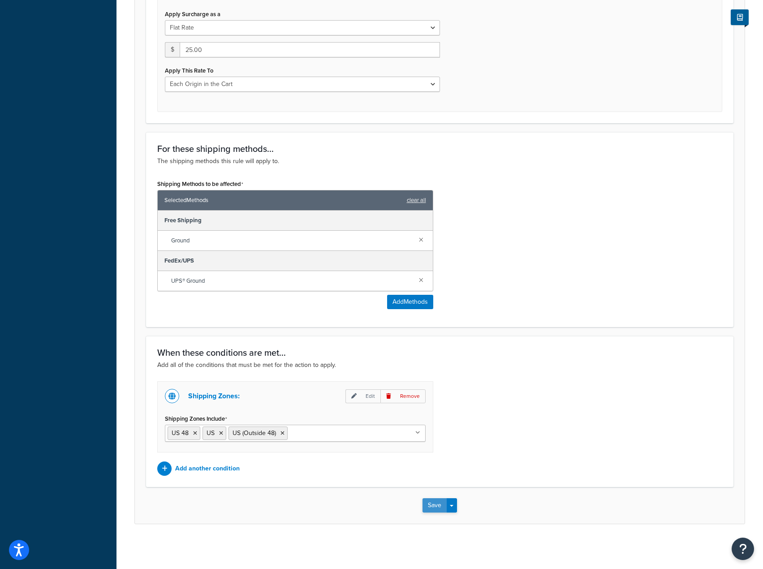
click at [429, 505] on button "Save" at bounding box center [434, 505] width 24 height 14
